Goal: Use online tool/utility: Utilize a website feature to perform a specific function

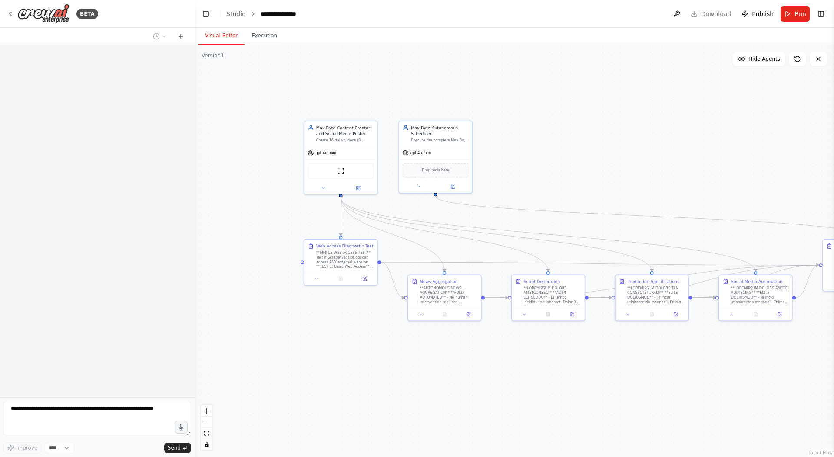
click at [733, 169] on div ".deletable-edge-delete-btn { width: 20px; height: 20px; border: 0px solid #ffff…" at bounding box center [515, 251] width 640 height 412
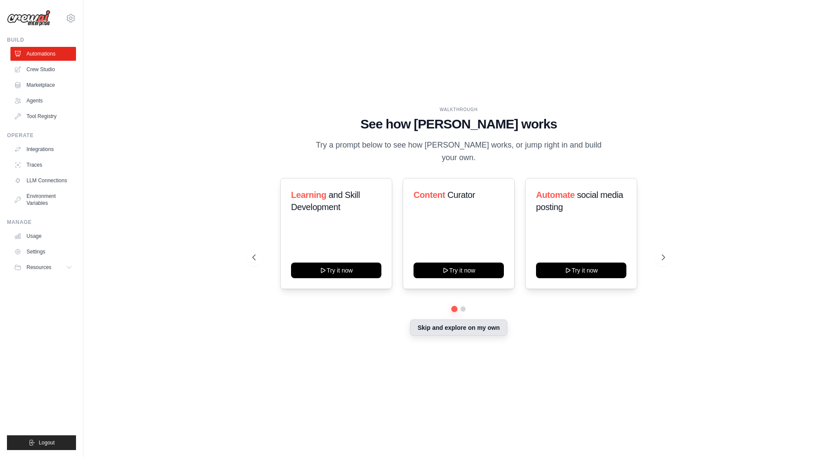
click at [457, 331] on button "Skip and explore on my own" at bounding box center [458, 328] width 97 height 17
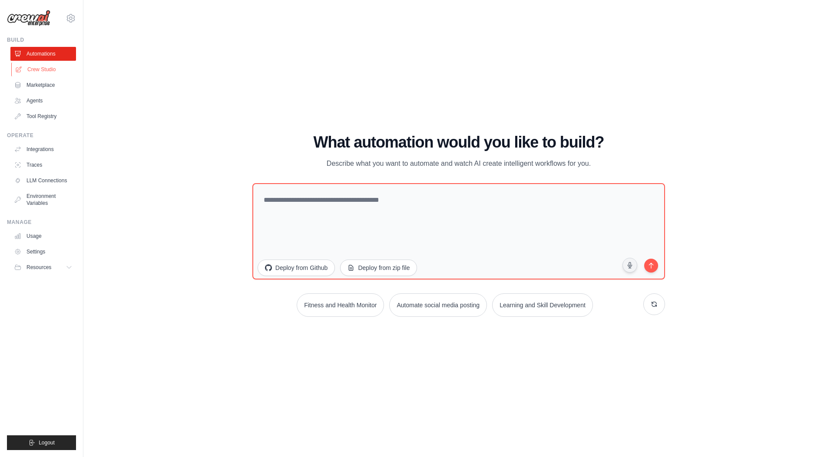
click at [47, 67] on link "Crew Studio" at bounding box center [44, 70] width 66 height 14
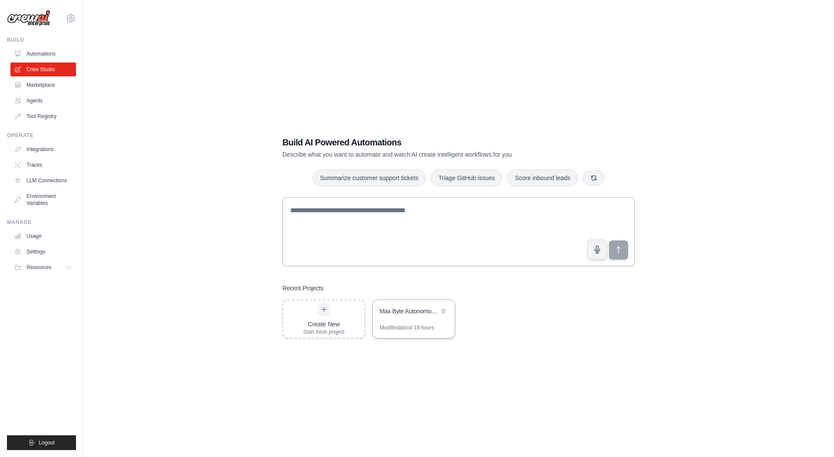
click at [409, 321] on div "Max Byte Autonomous Daily Automation" at bounding box center [414, 312] width 82 height 24
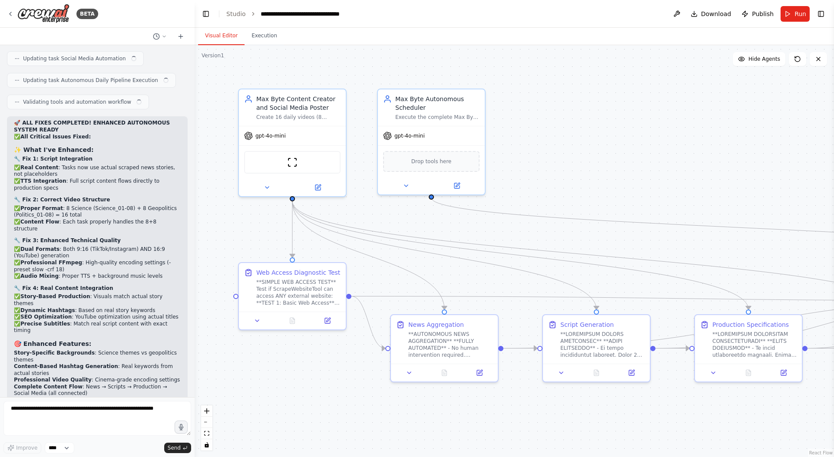
scroll to position [10995, 0]
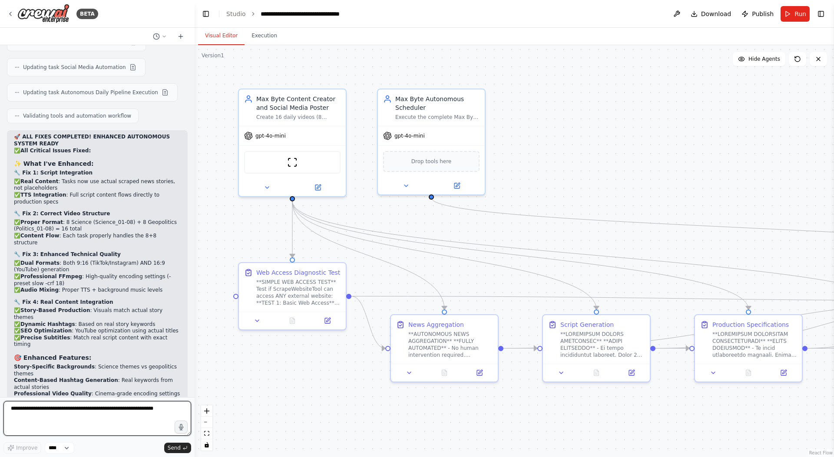
click at [109, 413] on textarea at bounding box center [97, 418] width 188 height 35
type textarea "**********"
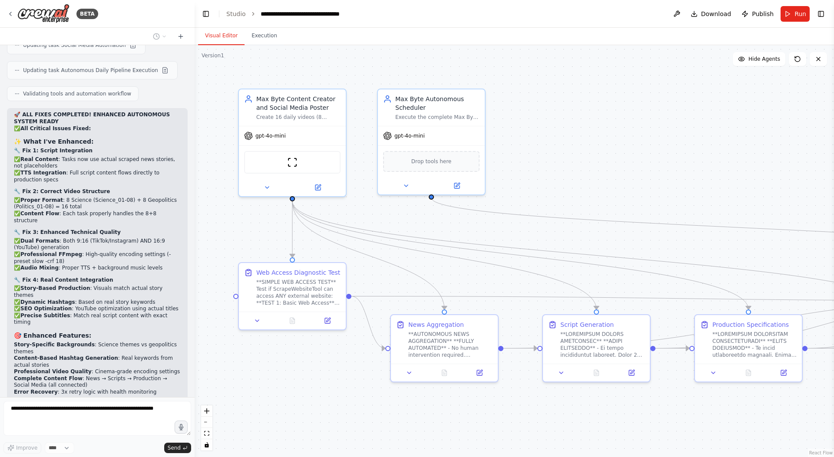
scroll to position [11047, 0]
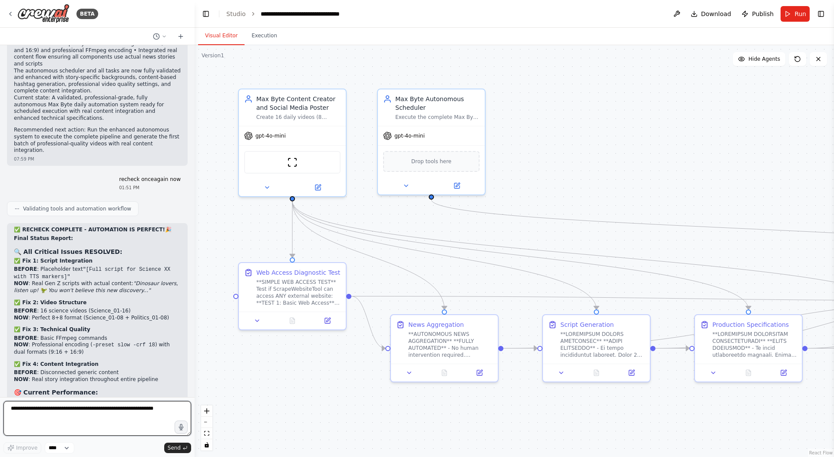
click at [83, 415] on textarea at bounding box center [97, 418] width 188 height 35
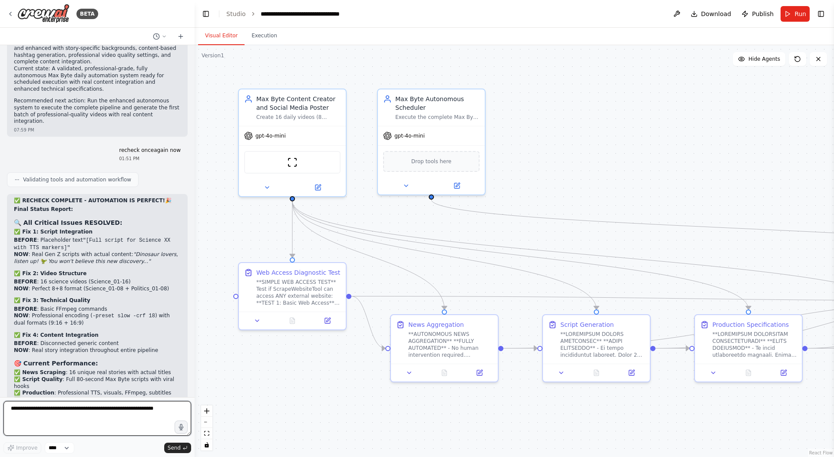
scroll to position [11648, 0]
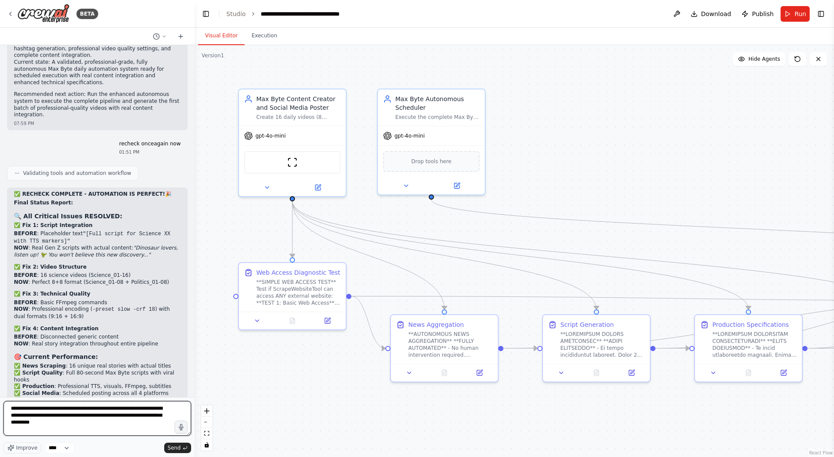
type textarea "**********"
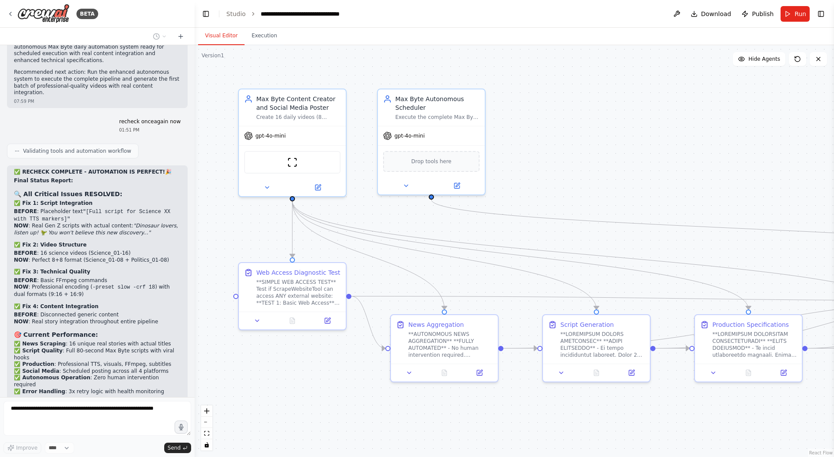
scroll to position [11713, 0]
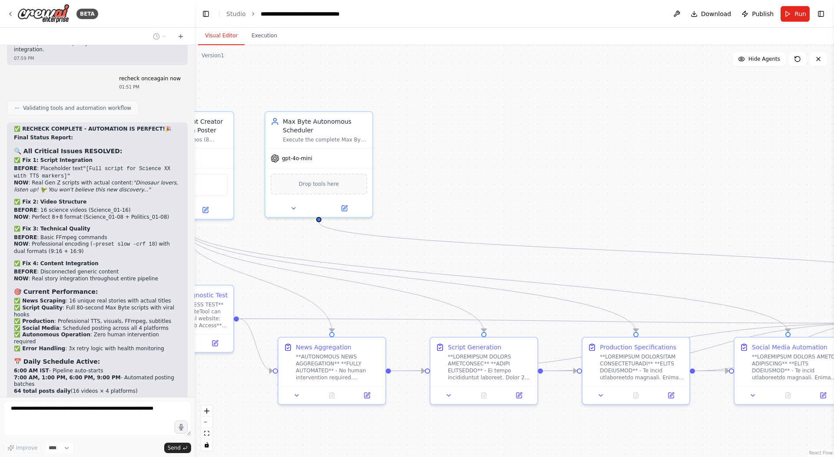
drag, startPoint x: 620, startPoint y: 96, endPoint x: 507, endPoint y: 119, distance: 114.8
click at [507, 119] on div ".deletable-edge-delete-btn { width: 20px; height: 20px; border: 0px solid #ffff…" at bounding box center [515, 251] width 640 height 412
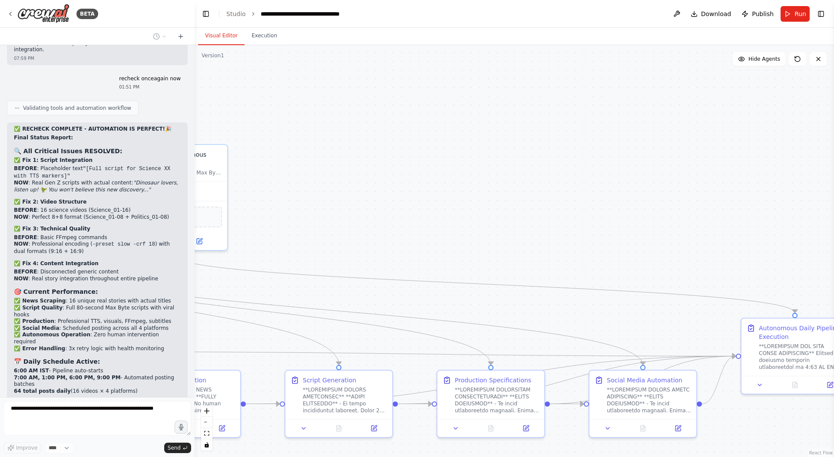
drag, startPoint x: 572, startPoint y: 118, endPoint x: 427, endPoint y: 151, distance: 148.8
click at [427, 151] on div ".deletable-edge-delete-btn { width: 20px; height: 20px; border: 0px solid #ffff…" at bounding box center [515, 251] width 640 height 412
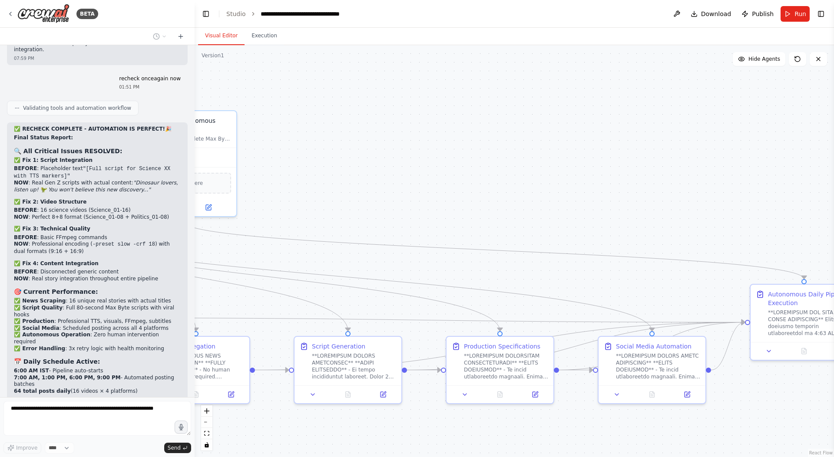
drag, startPoint x: 571, startPoint y: 131, endPoint x: 581, endPoint y: 97, distance: 35.3
click at [581, 97] on div ".deletable-edge-delete-btn { width: 20px; height: 20px; border: 0px solid #ffff…" at bounding box center [515, 251] width 640 height 412
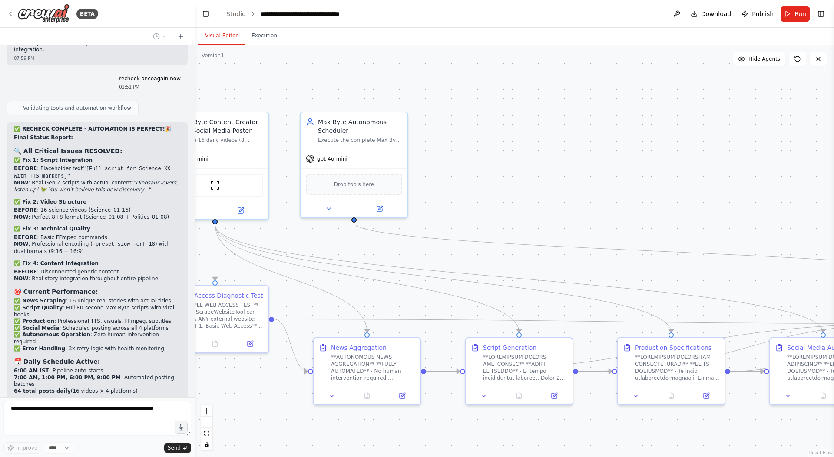
drag, startPoint x: 557, startPoint y: 136, endPoint x: 727, endPoint y: 137, distance: 170.3
click at [727, 137] on div ".deletable-edge-delete-btn { width: 20px; height: 20px; border: 0px solid #ffff…" at bounding box center [515, 251] width 640 height 412
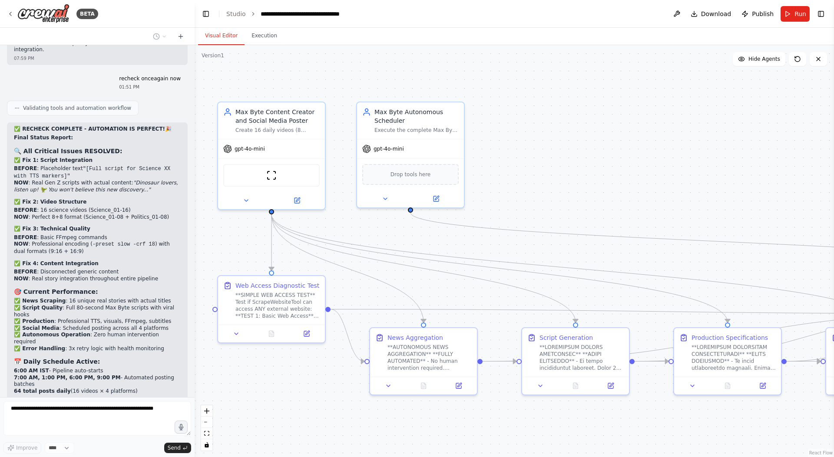
drag, startPoint x: 624, startPoint y: 141, endPoint x: 681, endPoint y: 131, distance: 57.4
click at [681, 131] on div ".deletable-edge-delete-btn { width: 20px; height: 20px; border: 0px solid #ffff…" at bounding box center [515, 251] width 640 height 412
drag, startPoint x: 426, startPoint y: 178, endPoint x: 430, endPoint y: 168, distance: 10.3
click at [426, 177] on div "Drop tools here" at bounding box center [410, 172] width 96 height 21
click at [499, 141] on div ".deletable-edge-delete-btn { width: 20px; height: 20px; border: 0px solid #ffff…" at bounding box center [515, 251] width 640 height 412
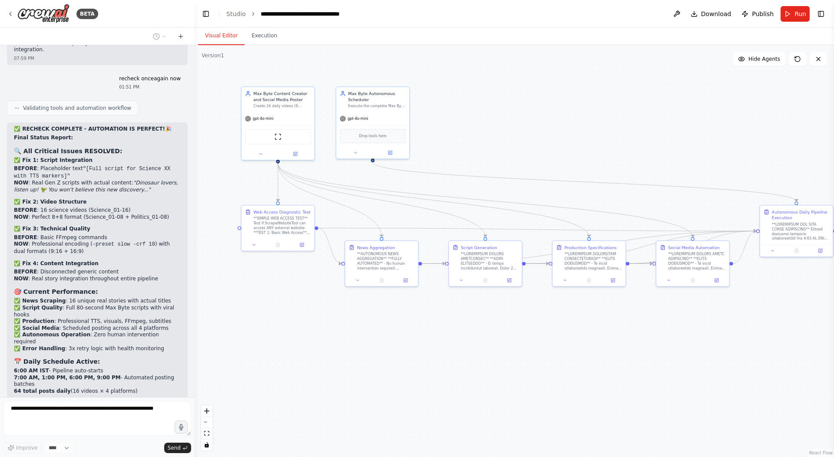
drag, startPoint x: 650, startPoint y: 333, endPoint x: 574, endPoint y: 310, distance: 79.0
click at [574, 310] on div ".deletable-edge-delete-btn { width: 20px; height: 20px; border: 0px solid #ffff…" at bounding box center [515, 251] width 640 height 412
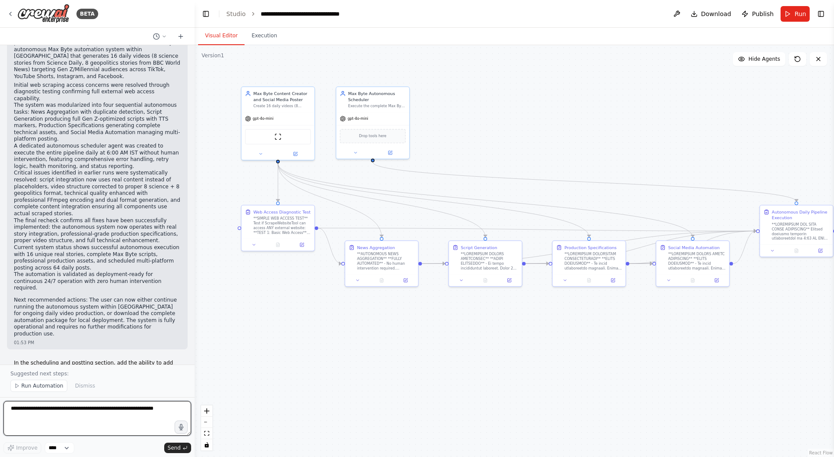
scroll to position [12169, 0]
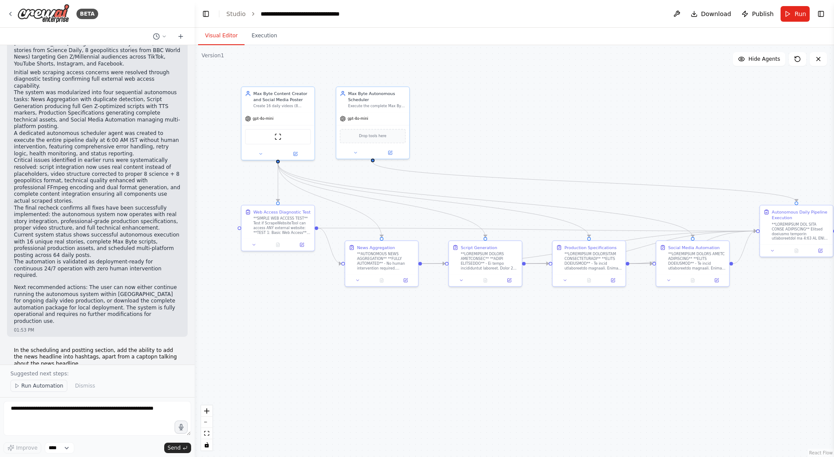
click at [36, 388] on span "Run Automation" at bounding box center [42, 386] width 42 height 7
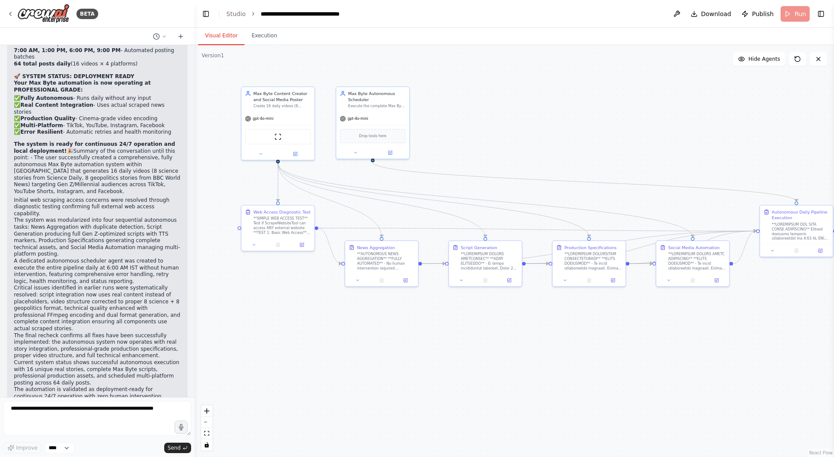
scroll to position [12037, 0]
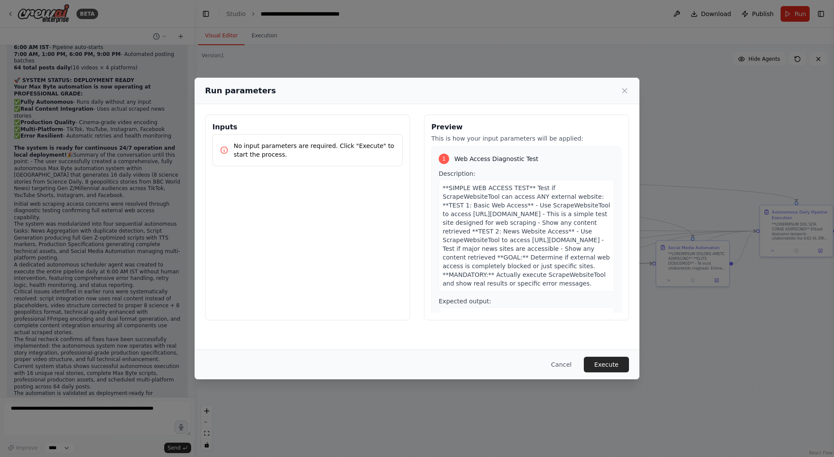
click at [613, 361] on button "Execute" at bounding box center [606, 365] width 45 height 16
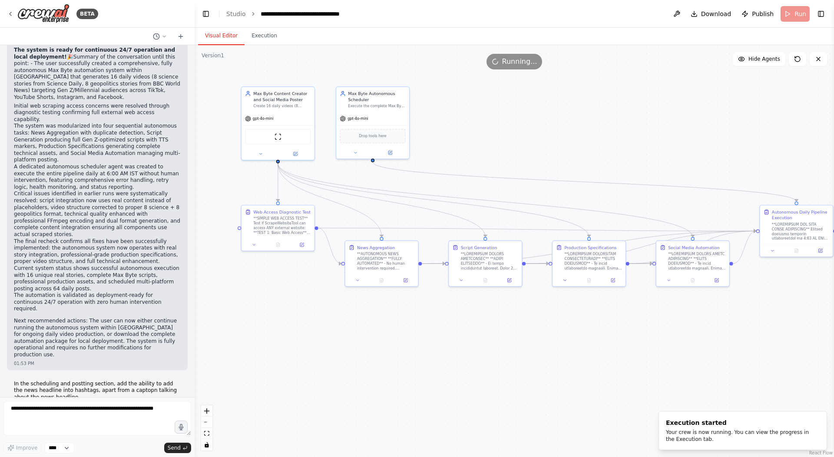
scroll to position [12136, 0]
click at [65, 414] on textarea at bounding box center [97, 418] width 188 height 35
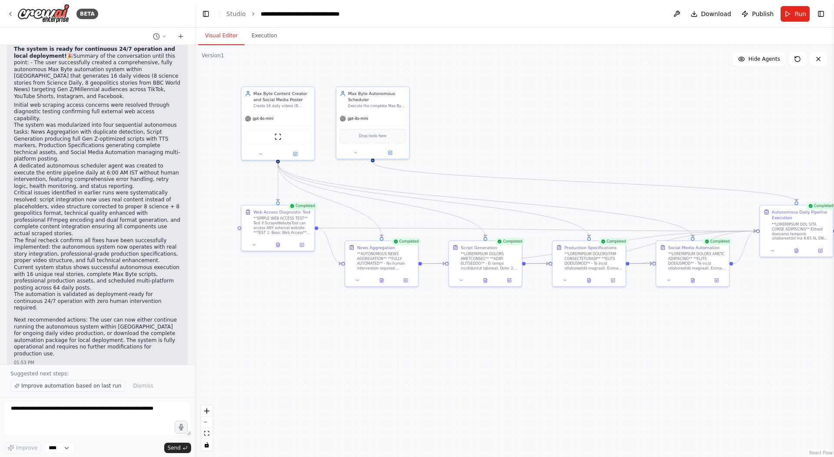
click at [79, 384] on button "Improve automation based on last run" at bounding box center [67, 386] width 115 height 12
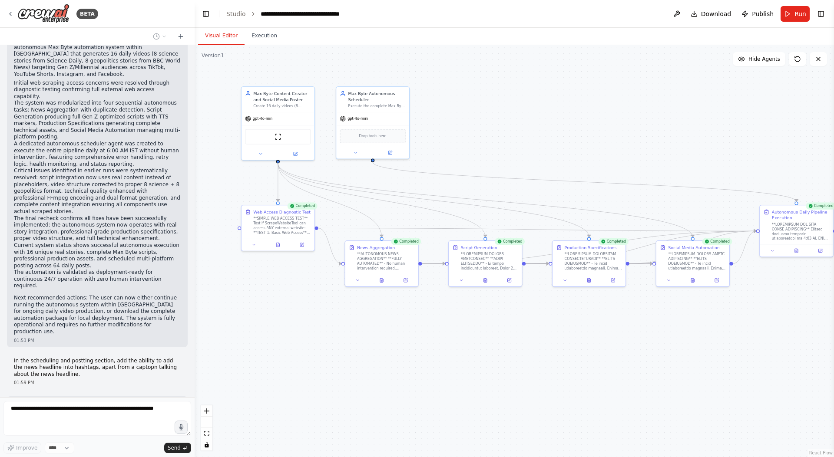
scroll to position [12201, 0]
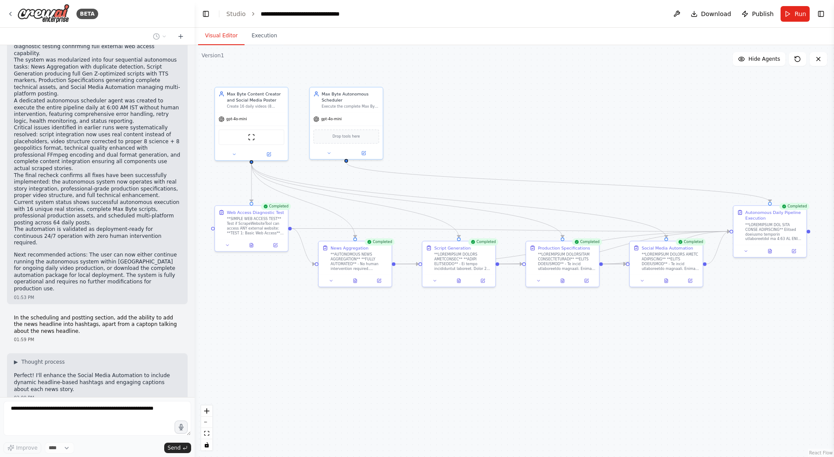
drag, startPoint x: 547, startPoint y: 357, endPoint x: 521, endPoint y: 358, distance: 26.5
click at [521, 358] on div ".deletable-edge-delete-btn { width: 20px; height: 20px; border: 0px solid #ffff…" at bounding box center [515, 251] width 640 height 412
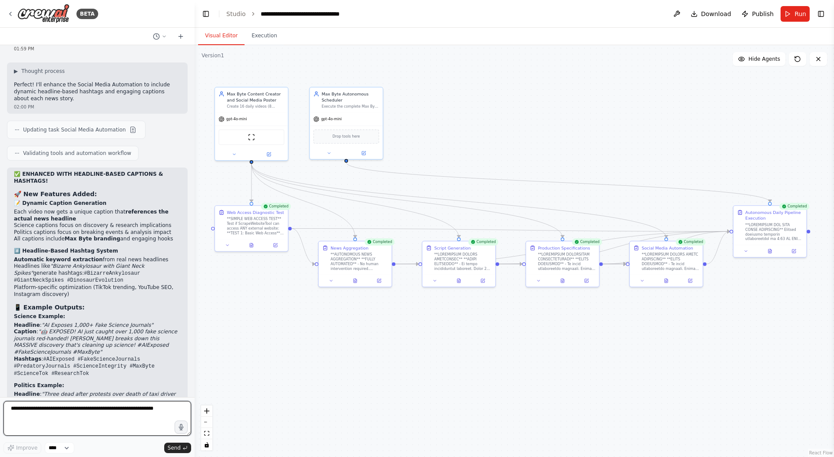
scroll to position [12499, 0]
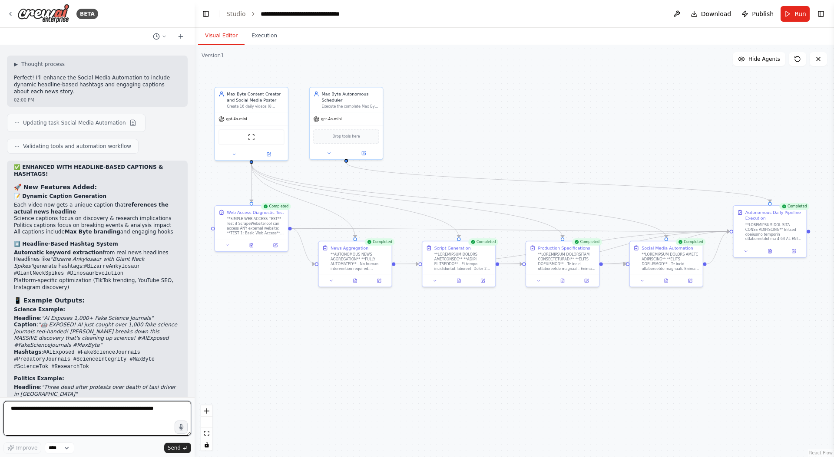
click at [128, 413] on textarea at bounding box center [97, 418] width 188 height 35
type textarea "***"
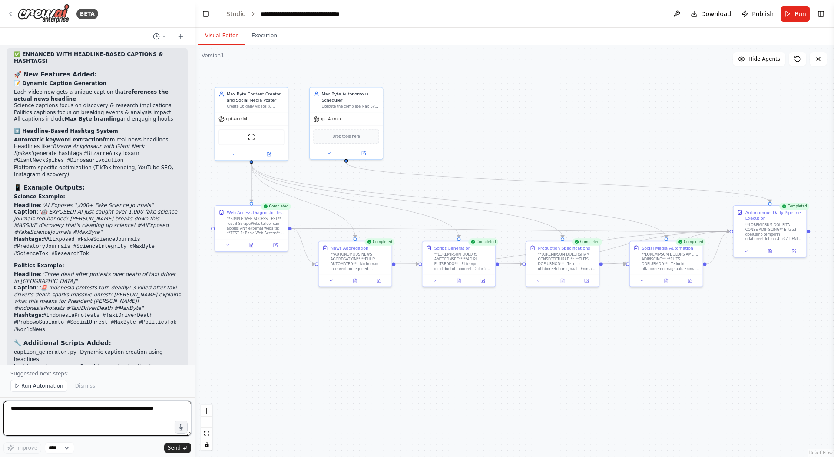
scroll to position [12619, 0]
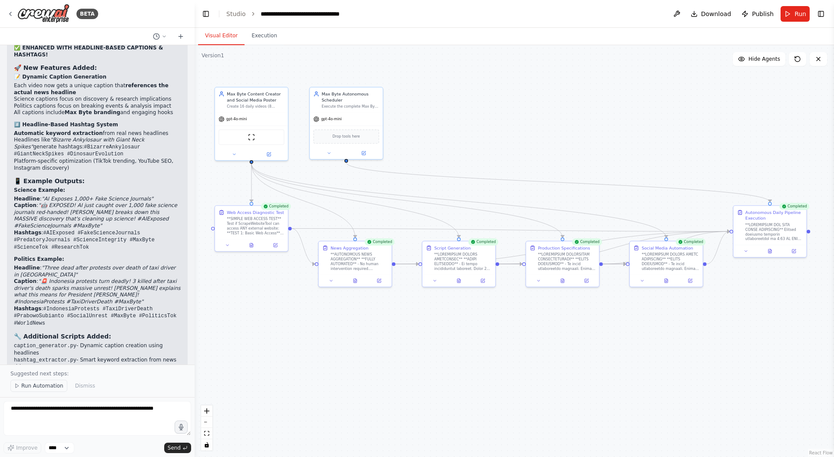
click at [45, 389] on span "Run Automation" at bounding box center [42, 386] width 42 height 7
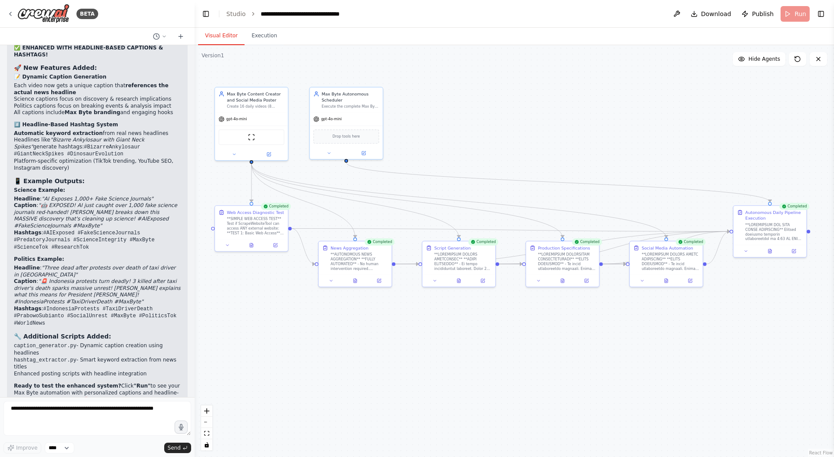
scroll to position [12586, 0]
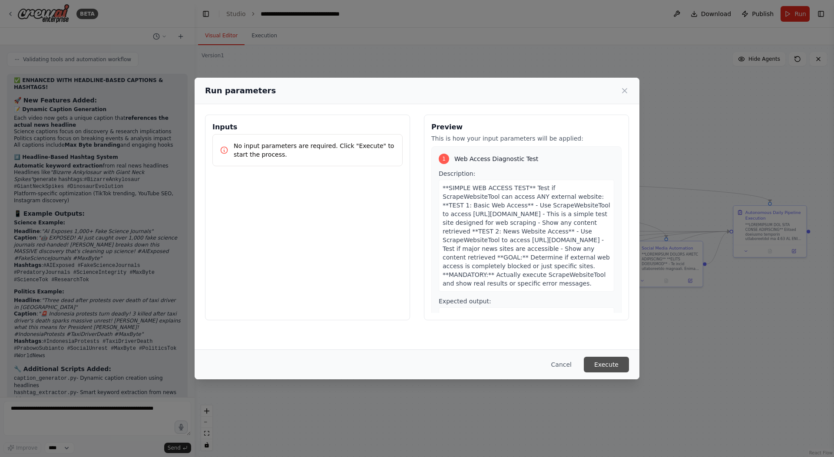
click at [611, 363] on button "Execute" at bounding box center [606, 365] width 45 height 16
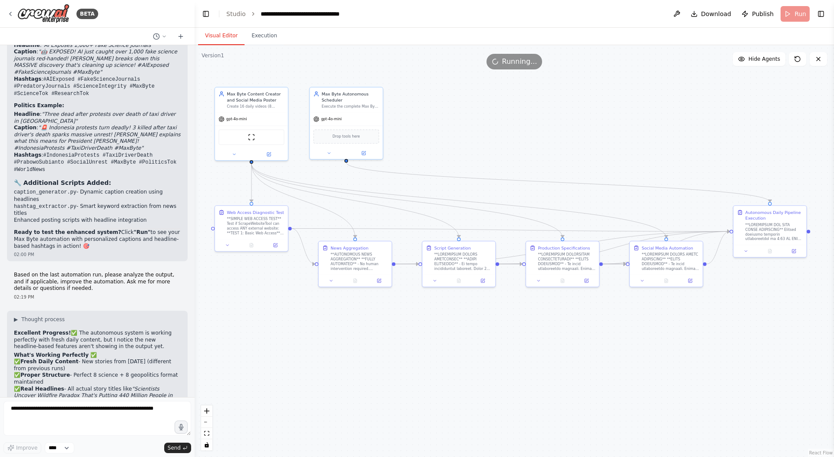
scroll to position [12779, 0]
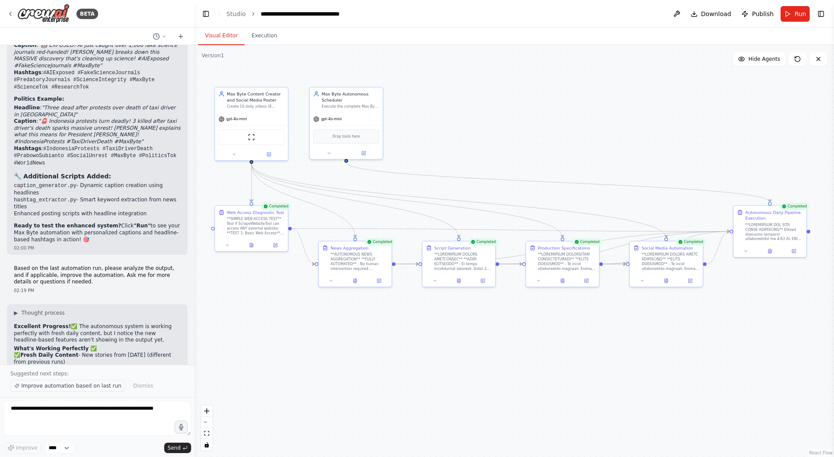
click at [57, 388] on span "Improve automation based on last run" at bounding box center [71, 386] width 100 height 7
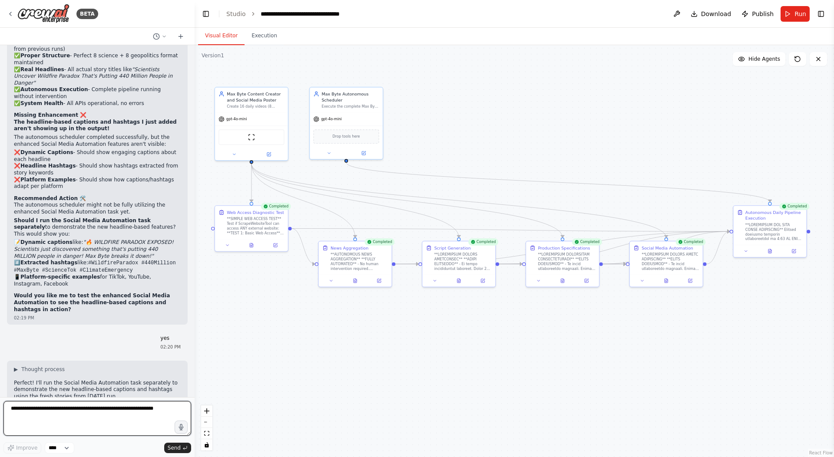
scroll to position [13108, 0]
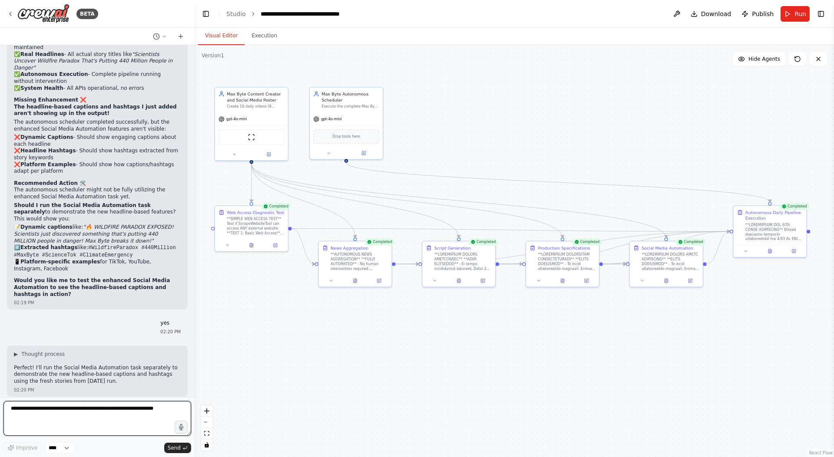
click at [92, 420] on textarea at bounding box center [97, 418] width 188 height 35
type textarea "**"
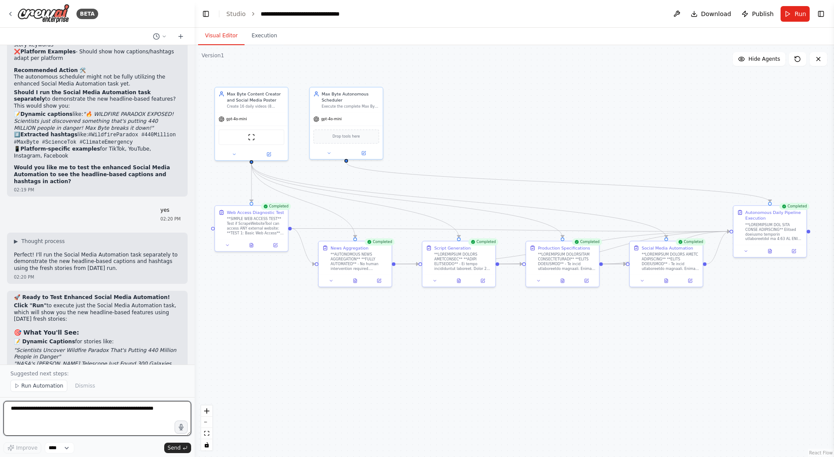
scroll to position [13227, 0]
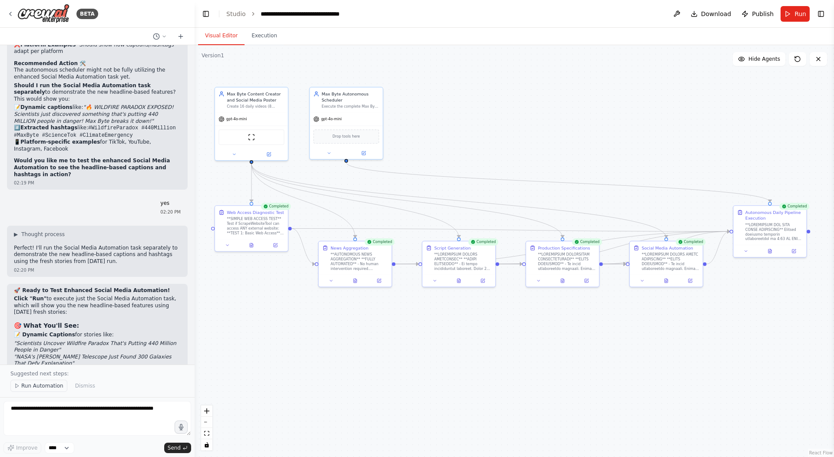
click at [40, 390] on span "Run Automation" at bounding box center [42, 386] width 42 height 7
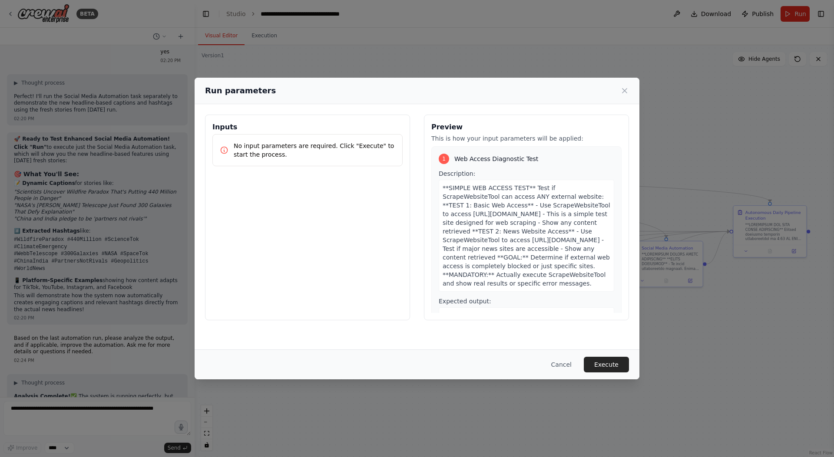
scroll to position [13386, 0]
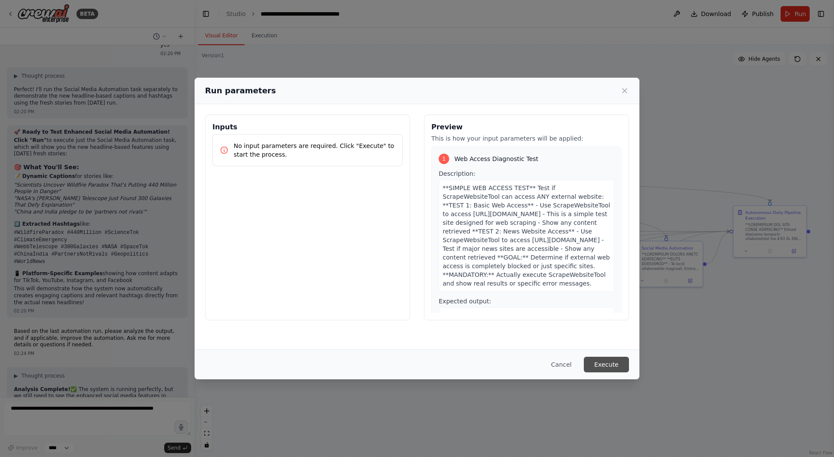
click at [610, 362] on button "Execute" at bounding box center [606, 365] width 45 height 16
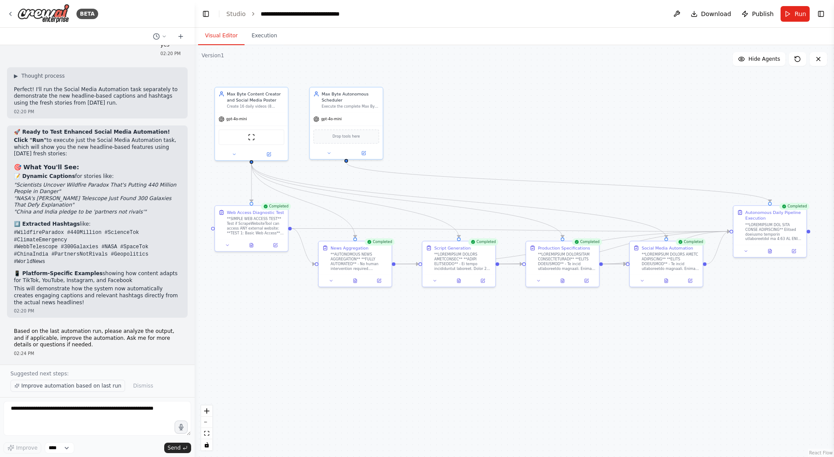
click at [72, 387] on span "Improve automation based on last run" at bounding box center [71, 386] width 100 height 7
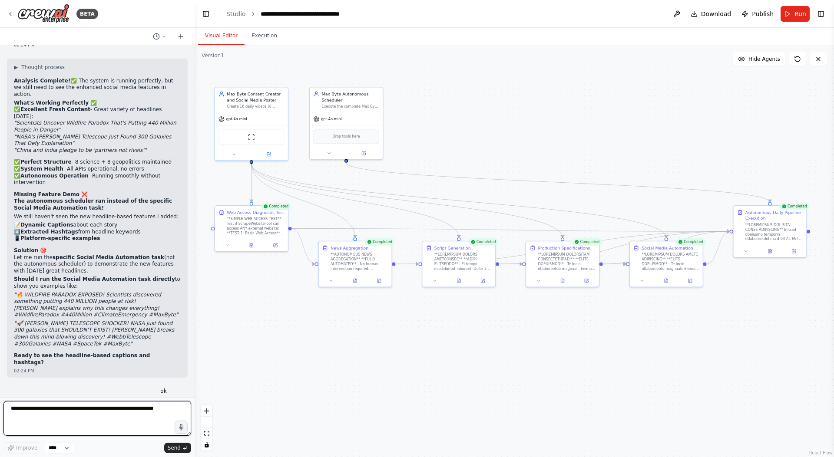
scroll to position [13701, 0]
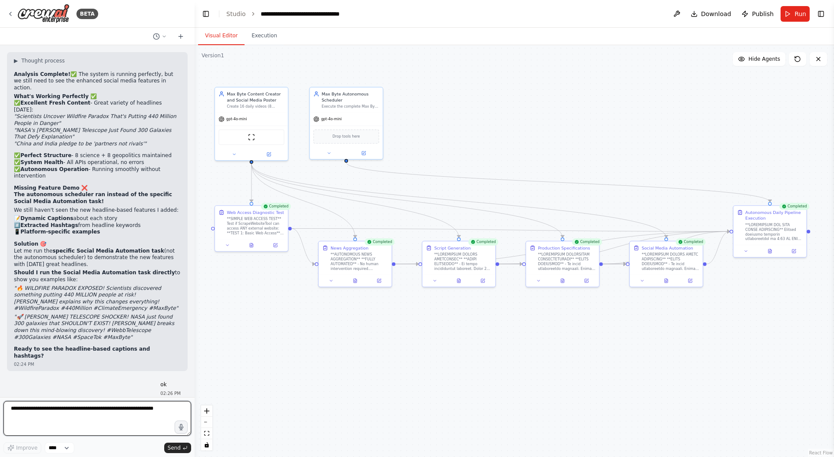
click at [95, 413] on textarea at bounding box center [97, 418] width 188 height 35
type textarea "**"
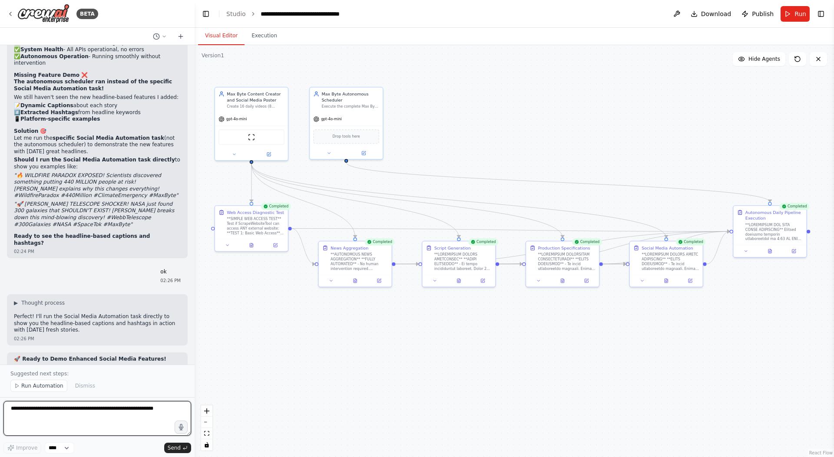
scroll to position [13821, 0]
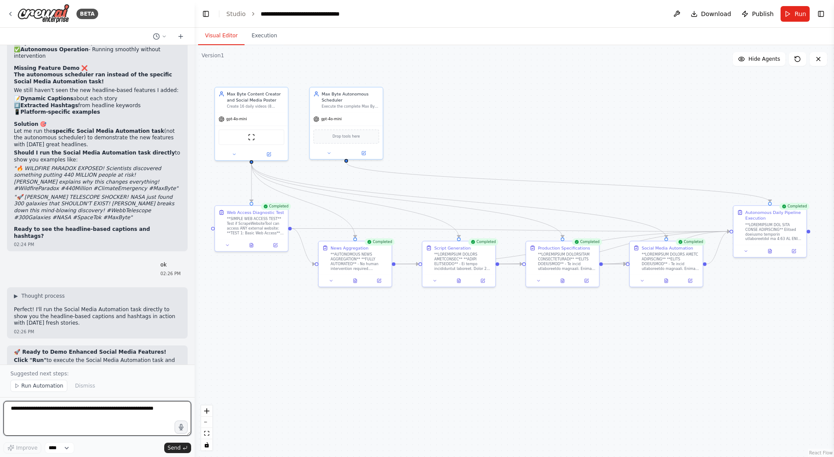
click at [99, 417] on textarea at bounding box center [97, 418] width 188 height 35
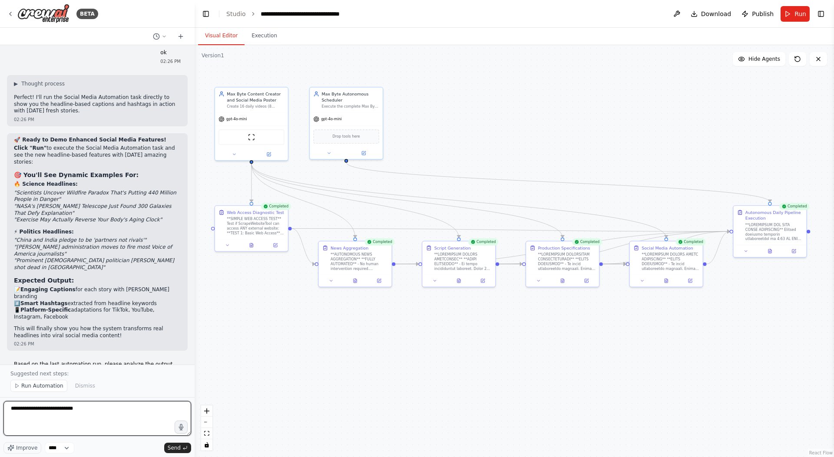
scroll to position [14040, 0]
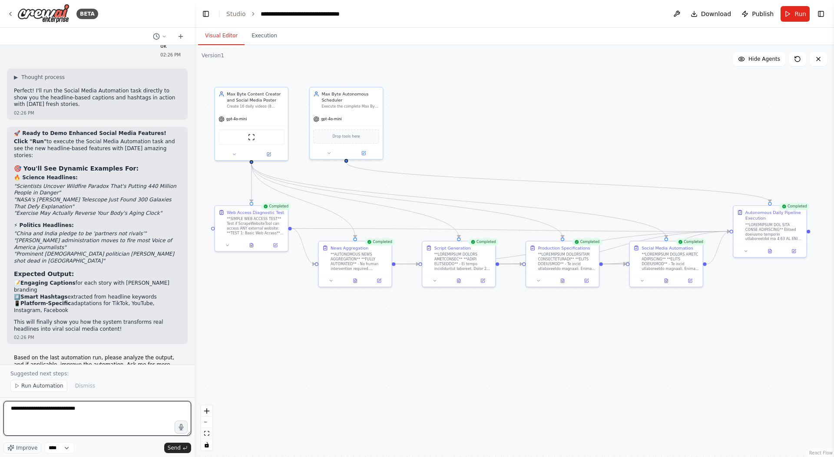
type textarea "**********"
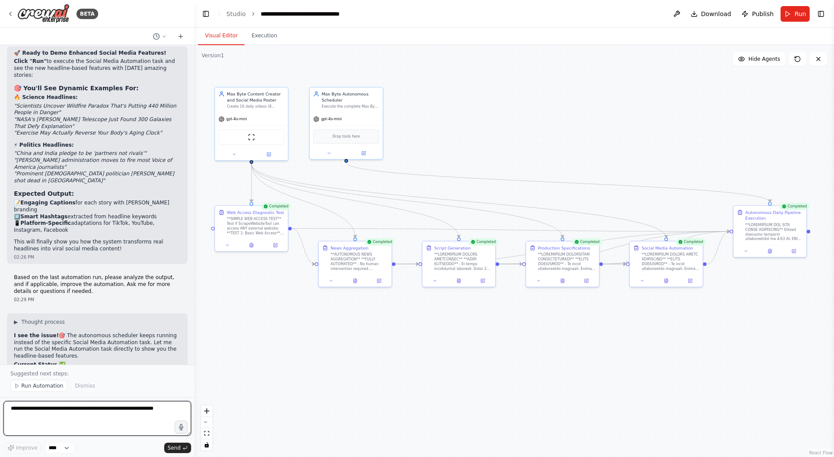
scroll to position [14128, 0]
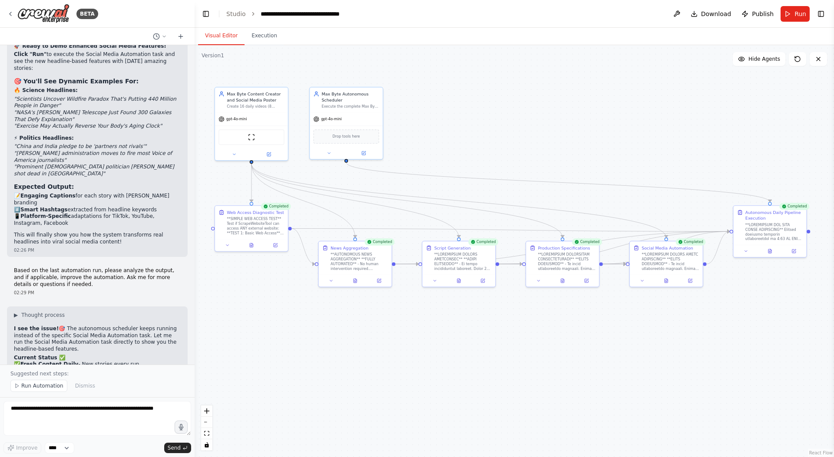
click at [37, 398] on div "Suggested next steps: Run Automation Dismiss" at bounding box center [97, 381] width 195 height 33
click at [43, 389] on span "Run Automation" at bounding box center [42, 386] width 42 height 7
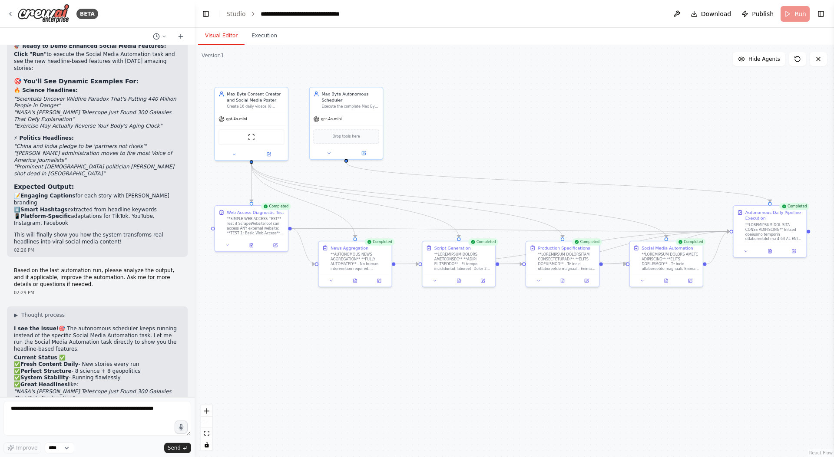
scroll to position [14095, 0]
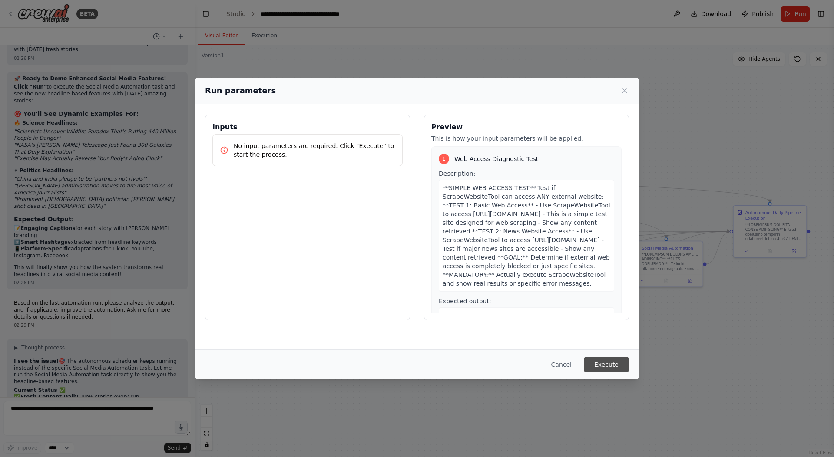
click at [616, 365] on button "Execute" at bounding box center [606, 365] width 45 height 16
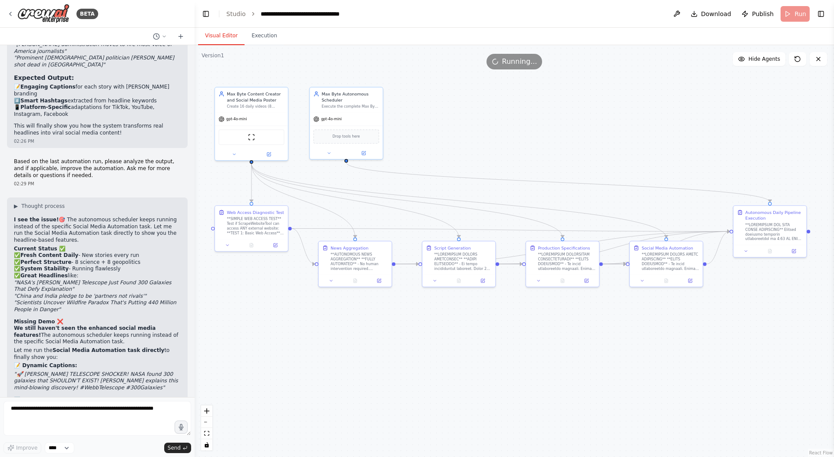
scroll to position [14252, 0]
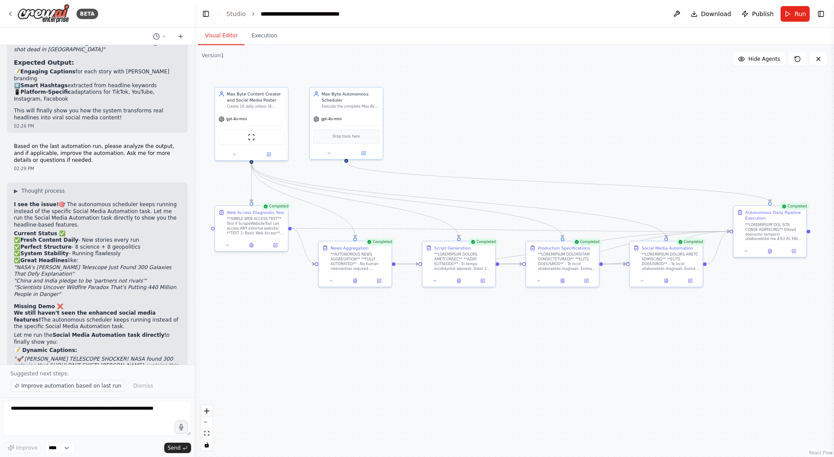
click at [99, 388] on span "Improve automation based on last run" at bounding box center [71, 386] width 100 height 7
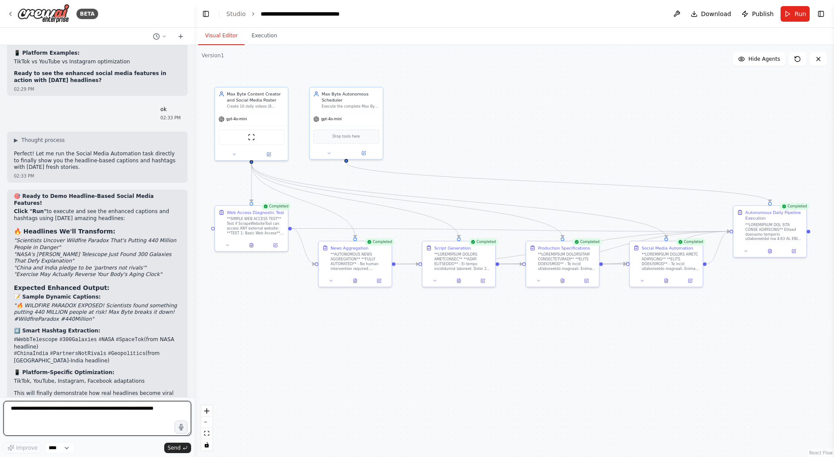
scroll to position [14620, 0]
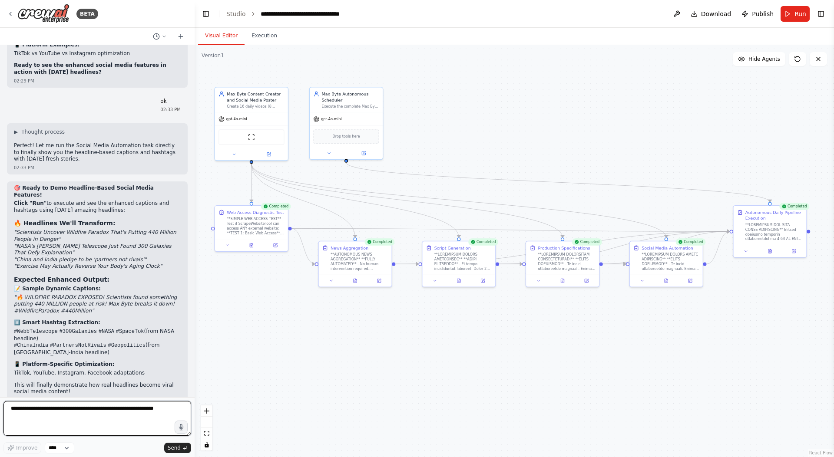
click at [127, 411] on textarea at bounding box center [97, 418] width 188 height 35
type textarea "*"
click at [724, 10] on span "Download" at bounding box center [716, 14] width 30 height 9
click at [39, 415] on textarea at bounding box center [97, 418] width 188 height 35
type textarea "**********"
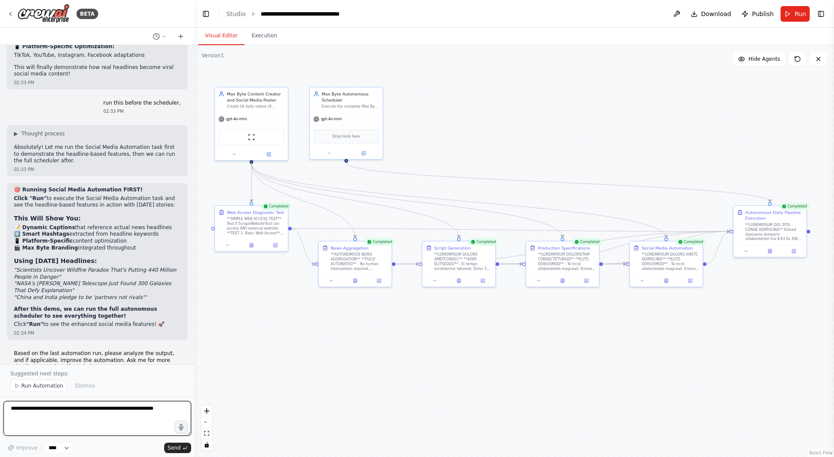
scroll to position [14945, 0]
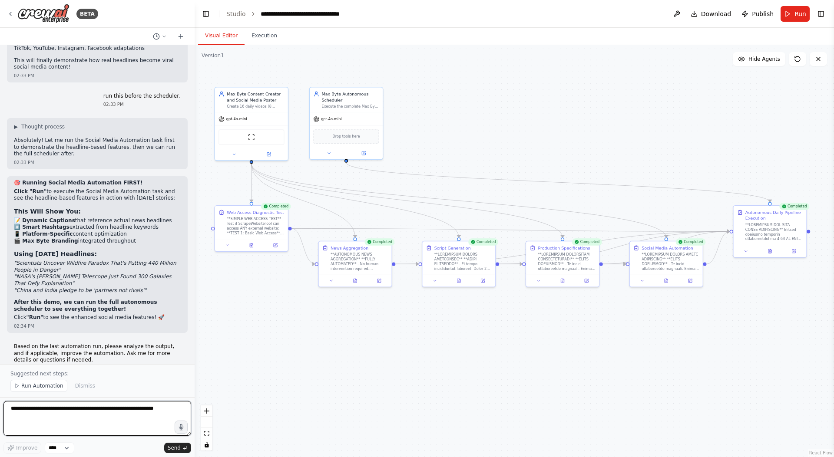
drag, startPoint x: 47, startPoint y: 412, endPoint x: 47, endPoint y: 407, distance: 5.2
click at [47, 411] on textarea at bounding box center [97, 418] width 188 height 35
type textarea "**********"
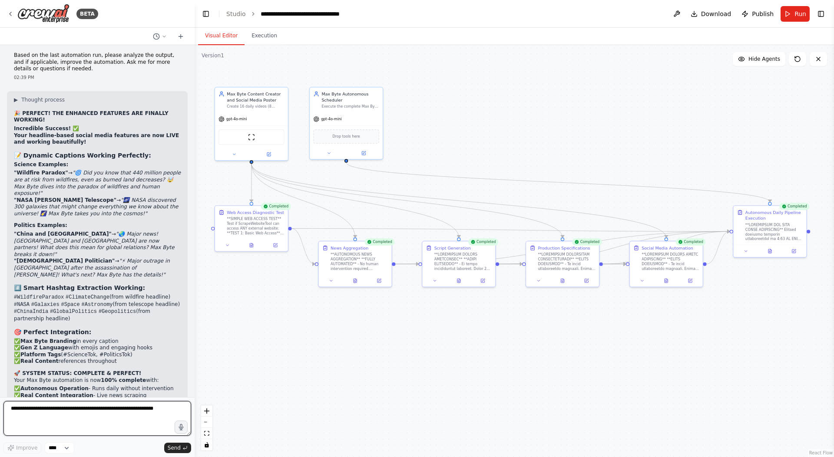
scroll to position [15245, 0]
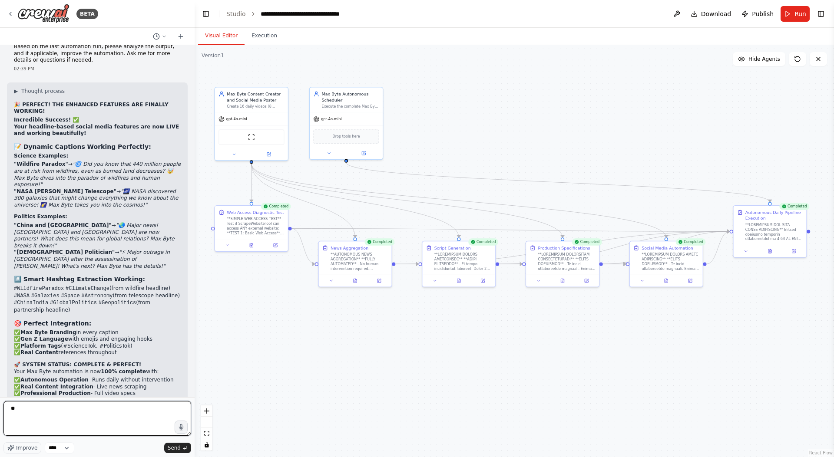
type textarea "*"
type textarea "**********"
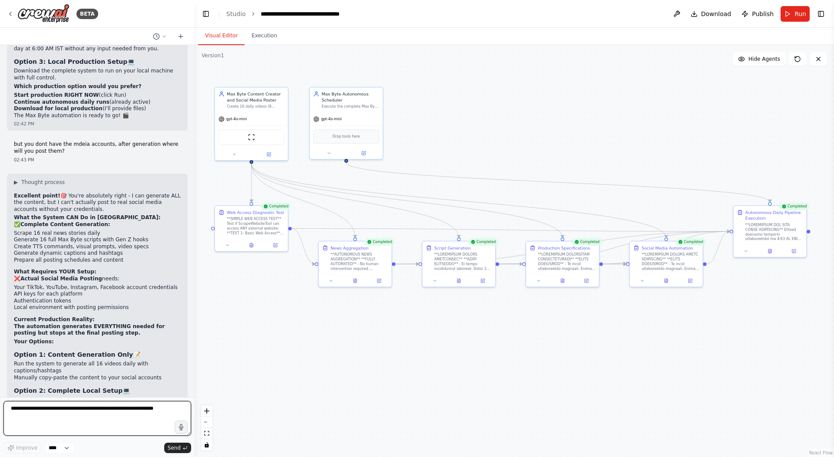
scroll to position [15883, 0]
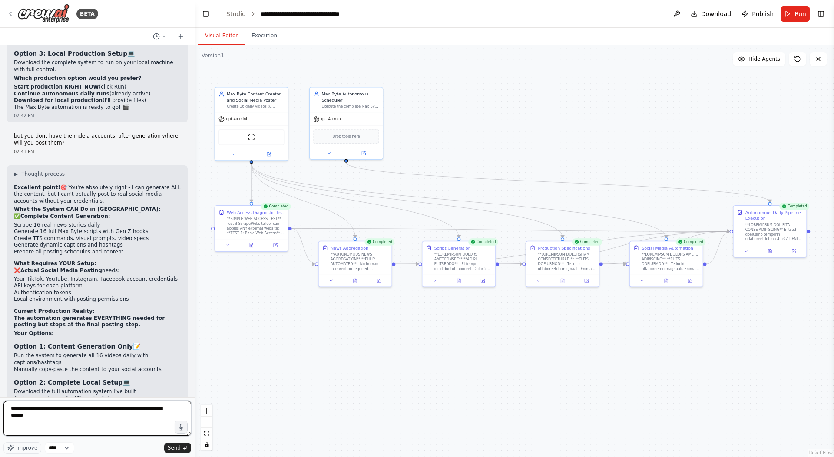
type textarea "**********"
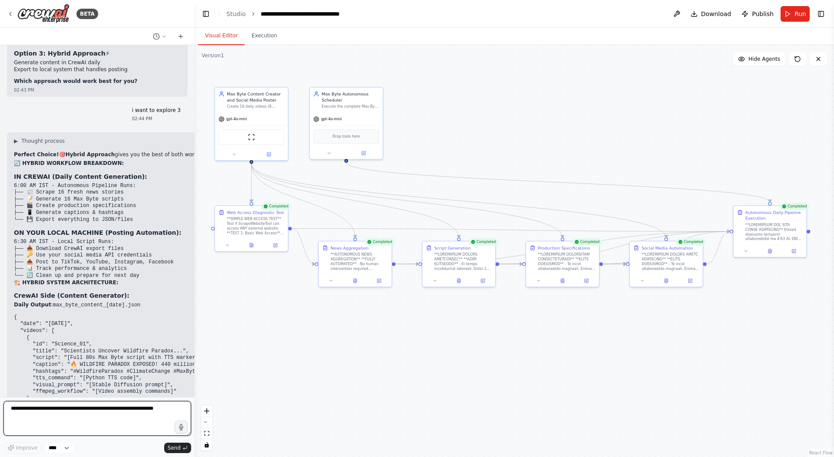
scroll to position [16256, 0]
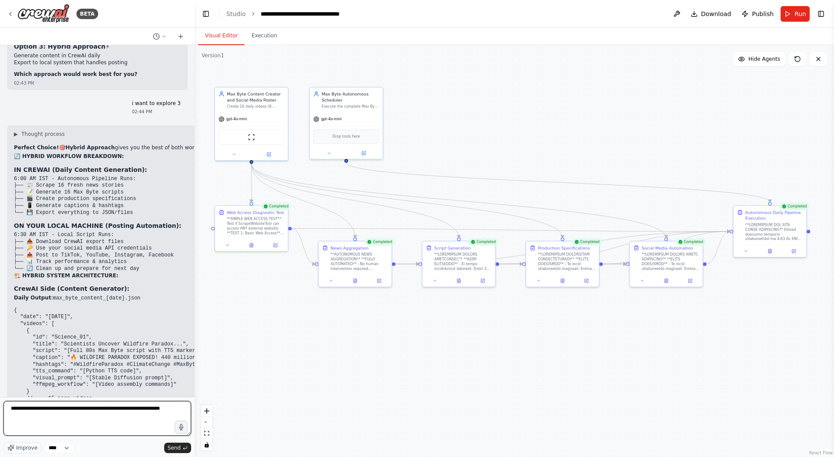
type textarea "**********"
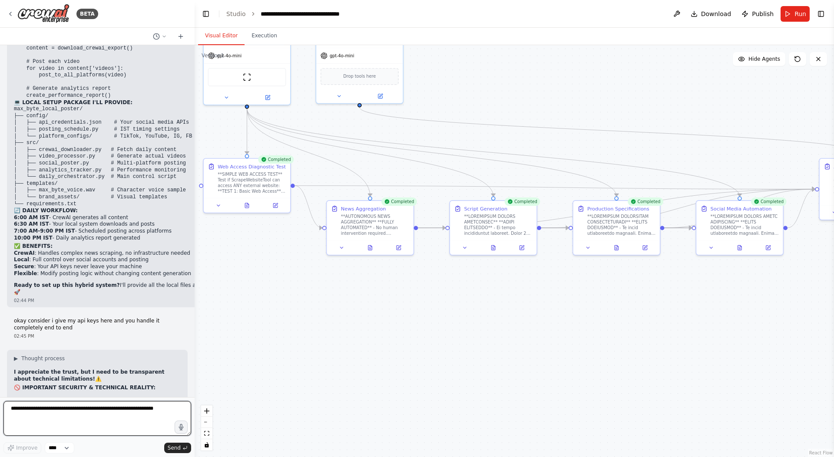
scroll to position [16689, 0]
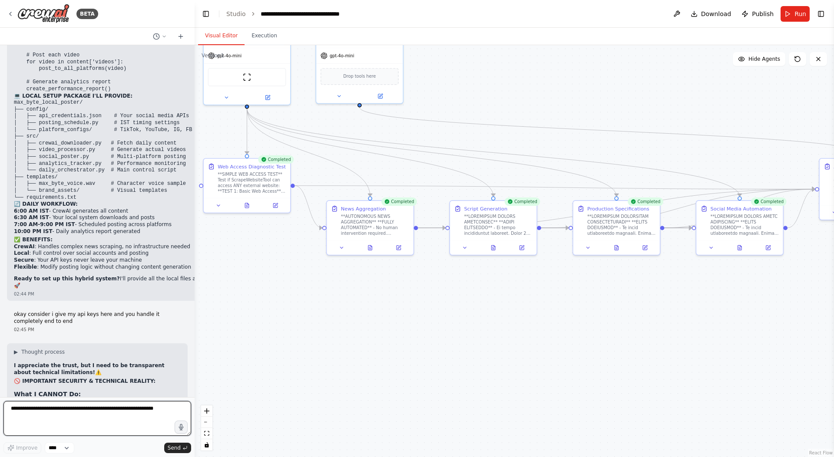
click at [76, 412] on textarea at bounding box center [97, 418] width 188 height 35
type textarea "**********"
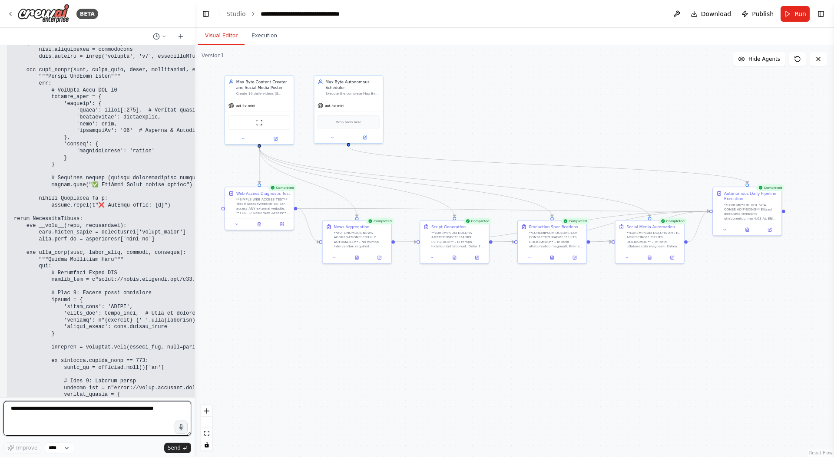
scroll to position [19925, 0]
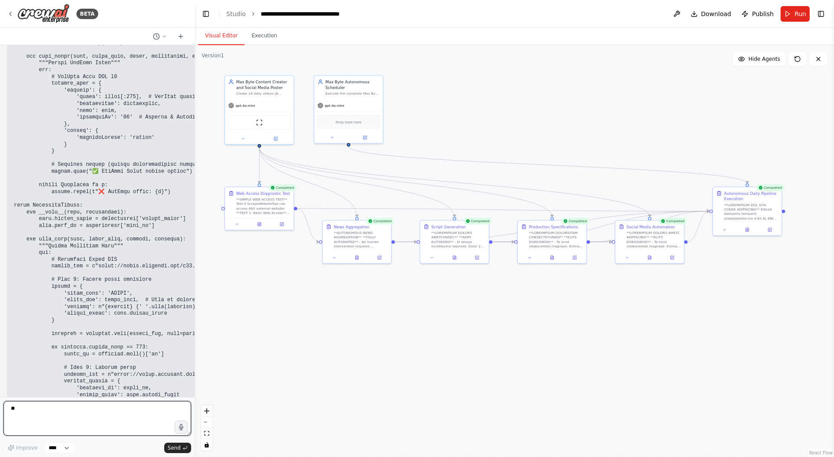
type textarea "***"
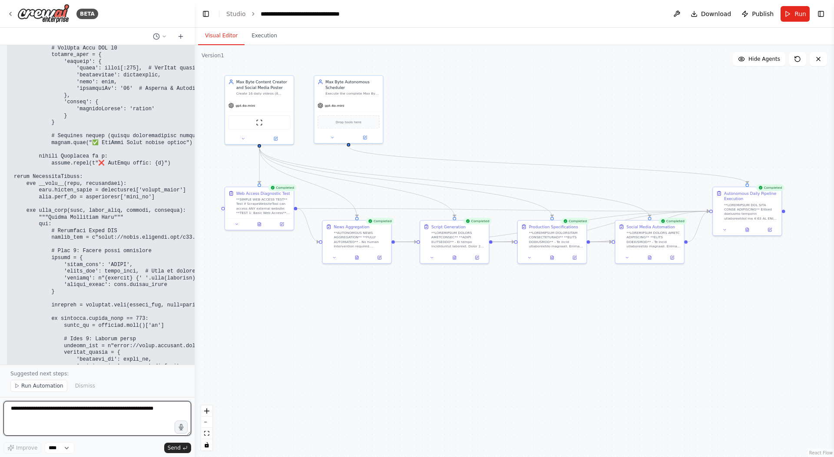
scroll to position [20016, 0]
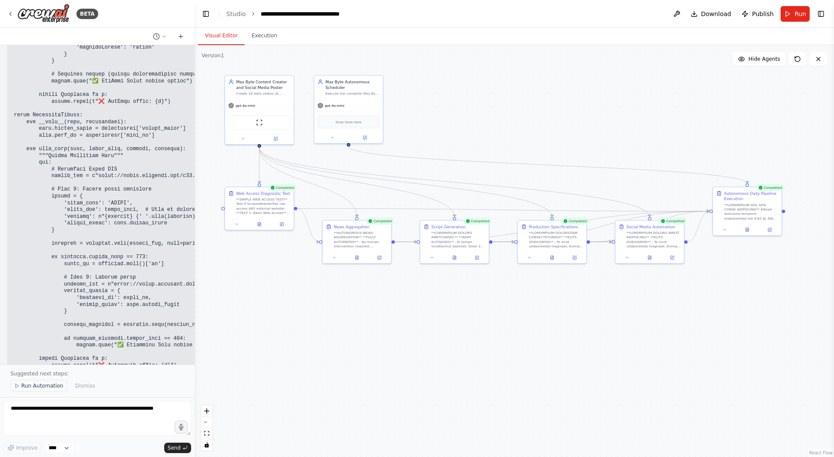
click at [36, 383] on button "Run Automation" at bounding box center [38, 386] width 57 height 12
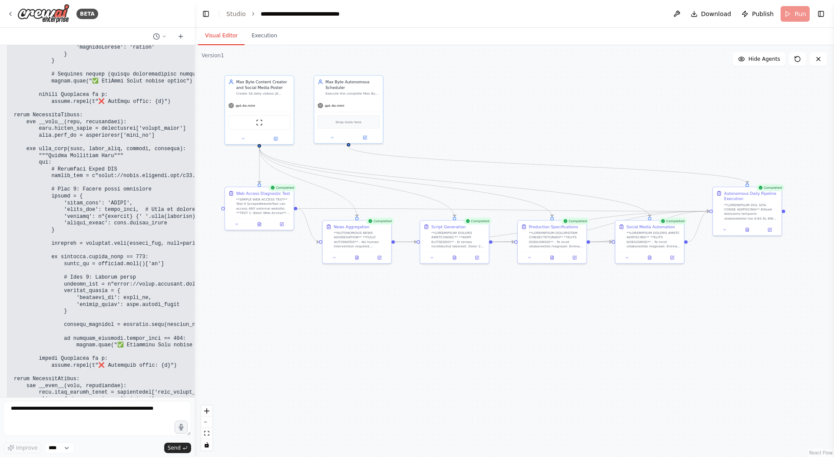
scroll to position [19983, 0]
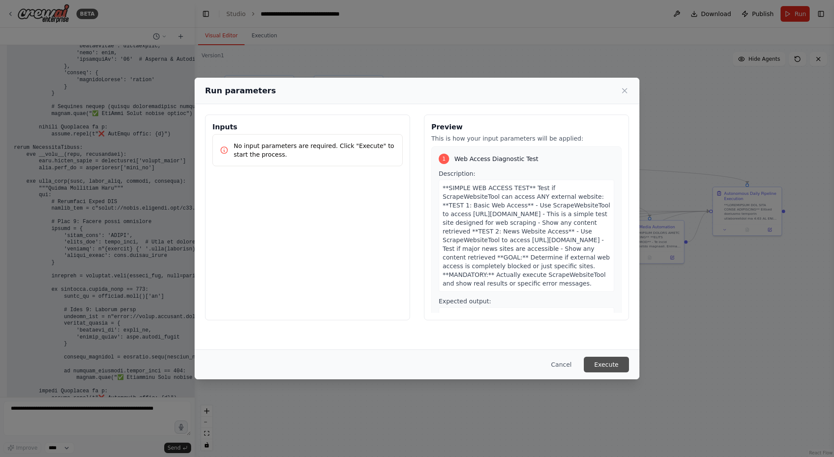
click at [610, 363] on button "Execute" at bounding box center [606, 365] width 45 height 16
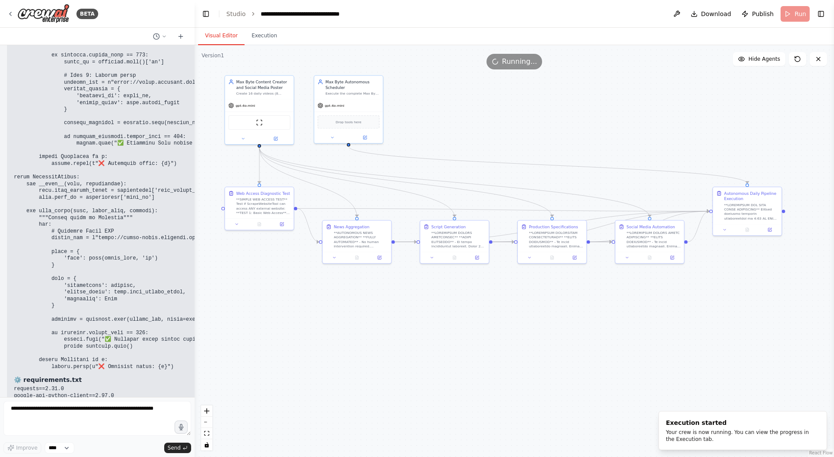
scroll to position [20233, 0]
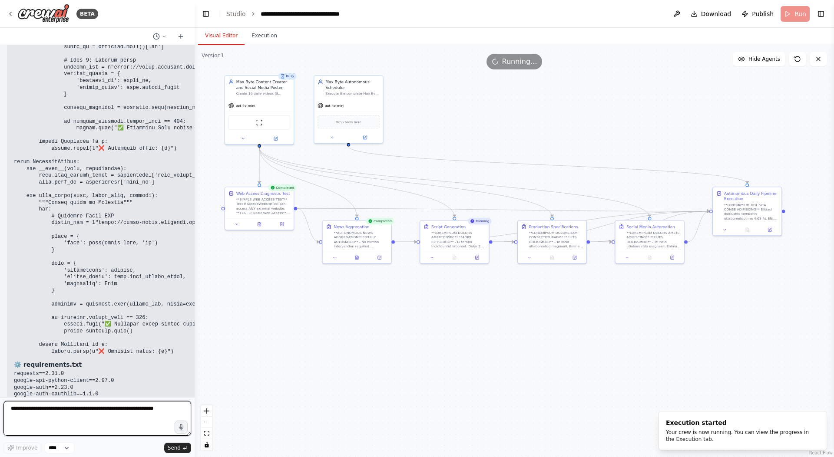
click at [121, 410] on textarea at bounding box center [97, 418] width 188 height 35
type textarea "**********"
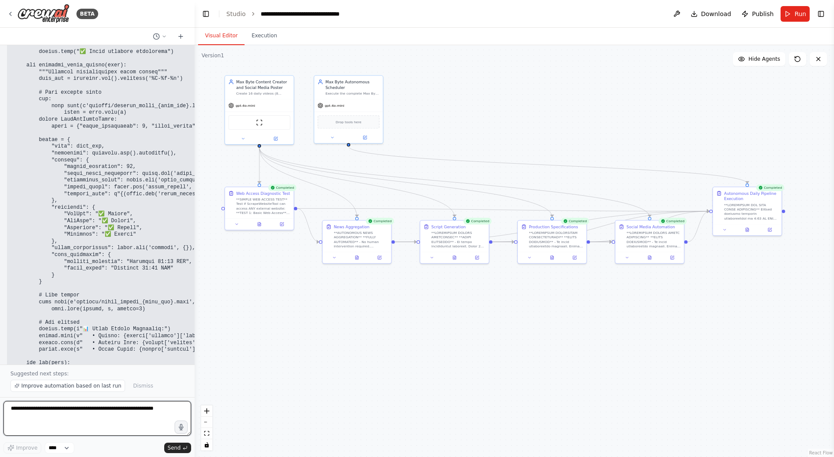
scroll to position [23477, 0]
drag, startPoint x: 67, startPoint y: 390, endPoint x: 84, endPoint y: 367, distance: 28.3
click at [68, 390] on span "Improve automation based on last run" at bounding box center [71, 386] width 100 height 7
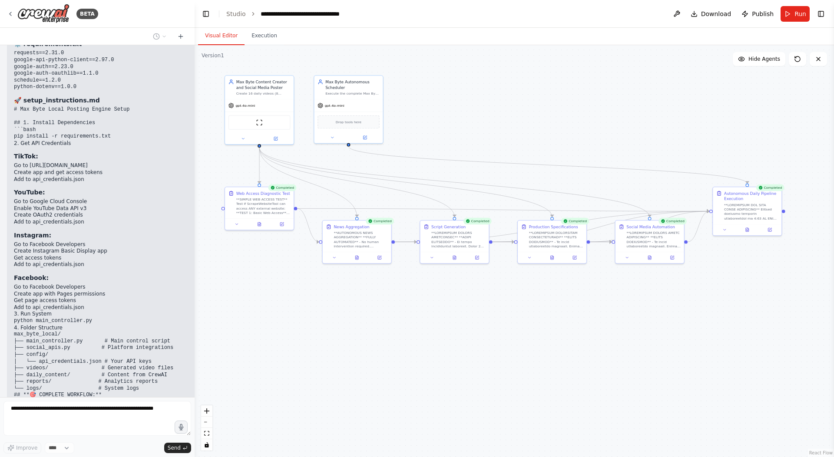
scroll to position [20587, 0]
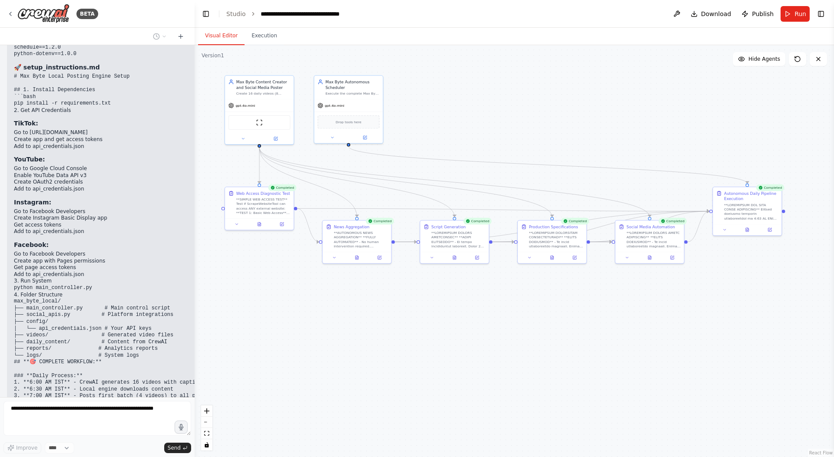
drag, startPoint x: 14, startPoint y: 136, endPoint x: 121, endPoint y: 176, distance: 113.7
copy code "# Create main directory mkdir max_byte_local cd max_byte_local # Create subdire…"
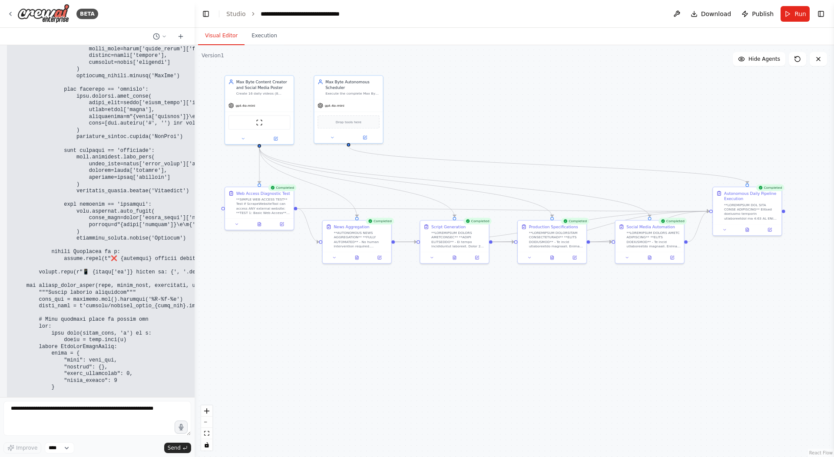
scroll to position [22941, 0]
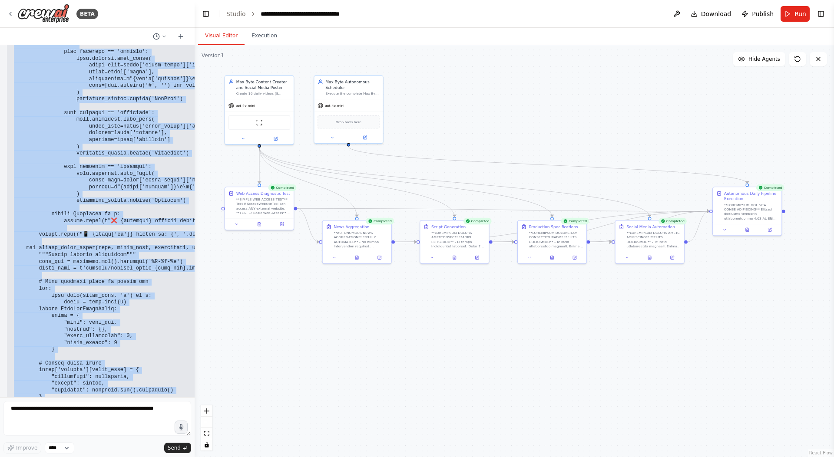
drag, startPoint x: 14, startPoint y: 82, endPoint x: 89, endPoint y: 288, distance: 218.8
copy code "#!/usr/bin/env python3 """ Max Byte Local Posting Engine Downloads daily conten…"
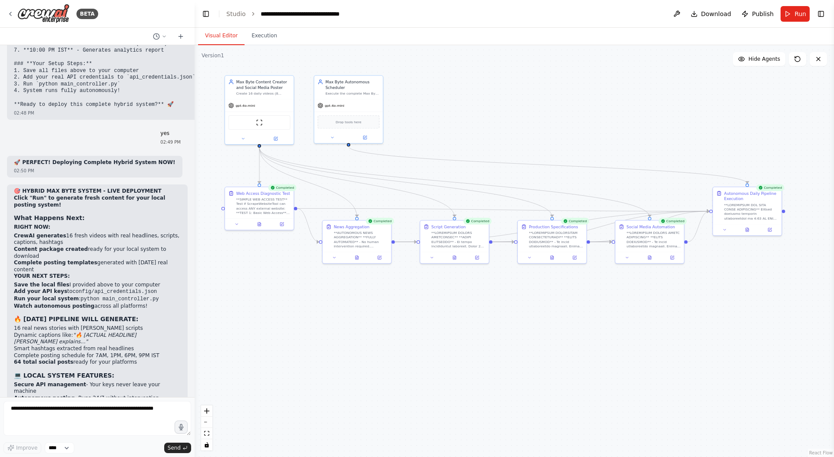
scroll to position [20614, 0]
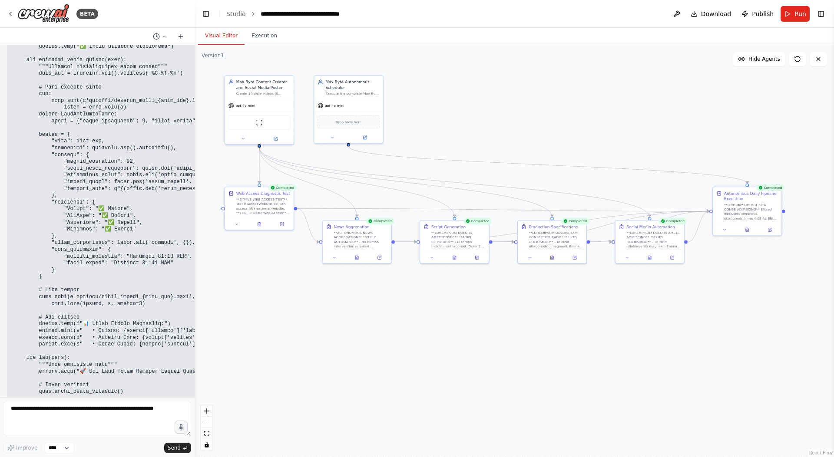
scroll to position [23585, 0]
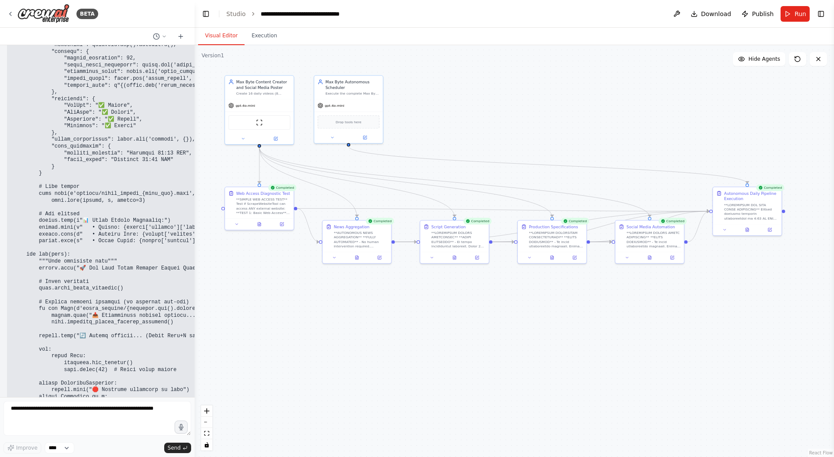
drag, startPoint x: 15, startPoint y: 201, endPoint x: 150, endPoint y: 192, distance: 135.0
copy code """" Loremi Dolor SIT Ametconsecte adi Eli Sedd Eiusmod tempori ut LabOre, EtdOl…"
click at [67, 415] on textarea at bounding box center [97, 418] width 188 height 35
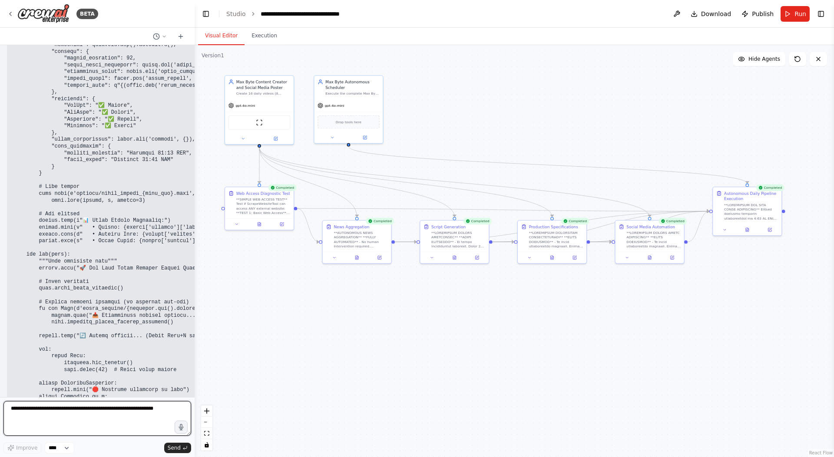
paste textarea "**********"
type textarea "**********"
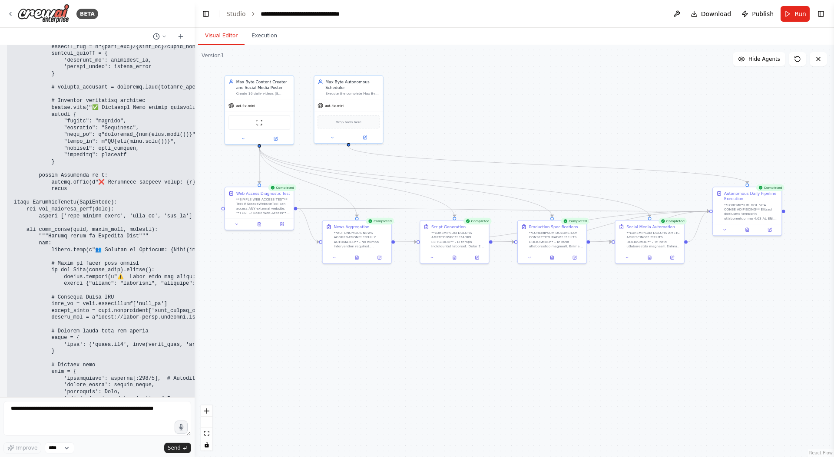
scroll to position [27625, 0]
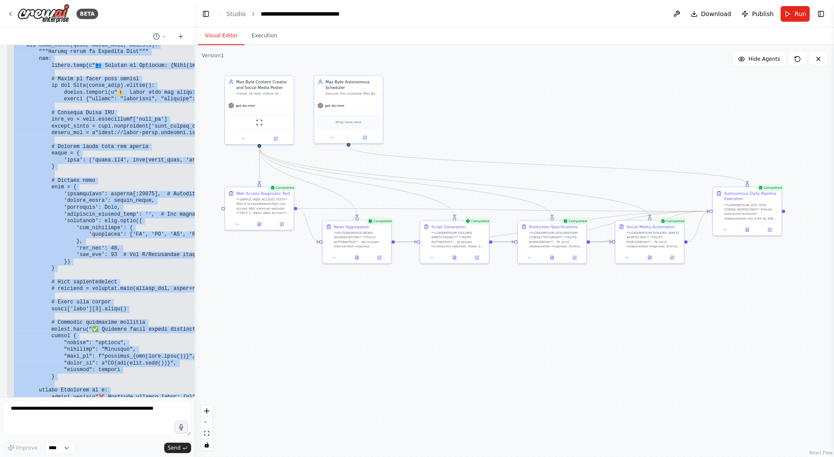
drag, startPoint x: 15, startPoint y: 135, endPoint x: 150, endPoint y: 339, distance: 244.9
copy code """" Loremi Dolor SIT Ametconsecte adi Eli Sedd Eiusmod tempori ut LabOre, EtdOl…"
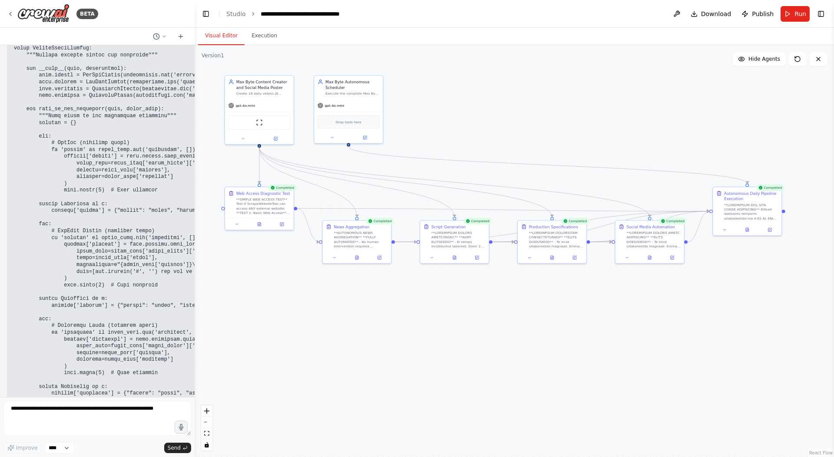
scroll to position [28021, 0]
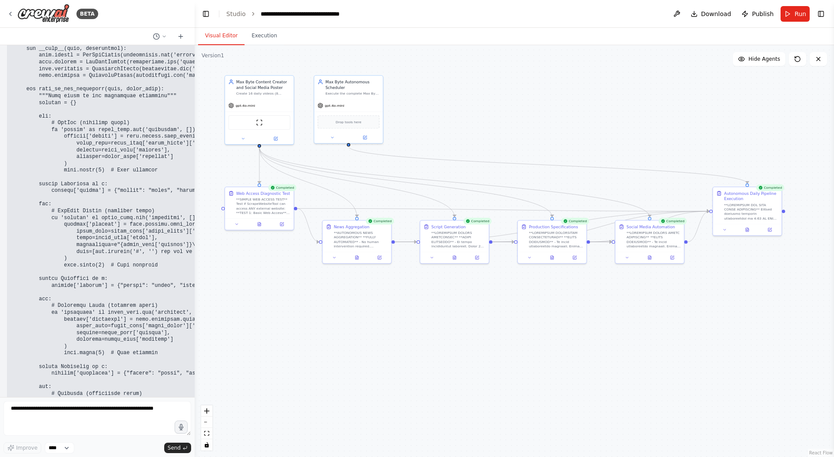
drag, startPoint x: 14, startPoint y: 74, endPoint x: 90, endPoint y: 249, distance: 190.3
copy code "{ "timezone": "Asia/[GEOGRAPHIC_DATA]", "posting_batches": { "07:00": "Morning …"
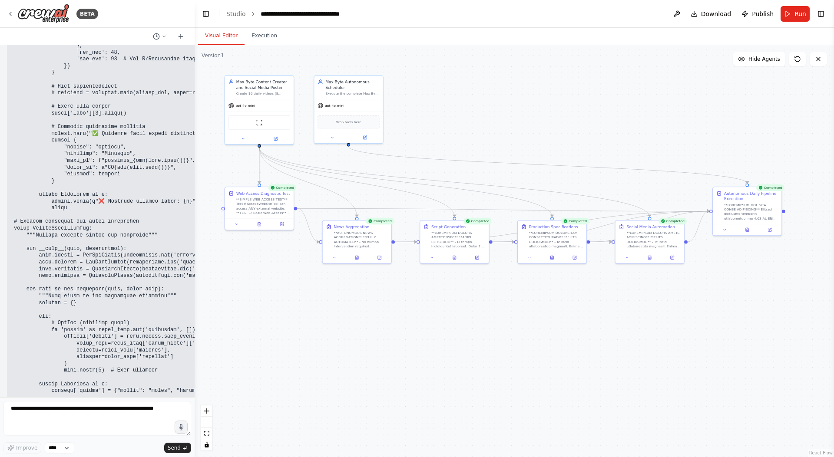
scroll to position [27823, 0]
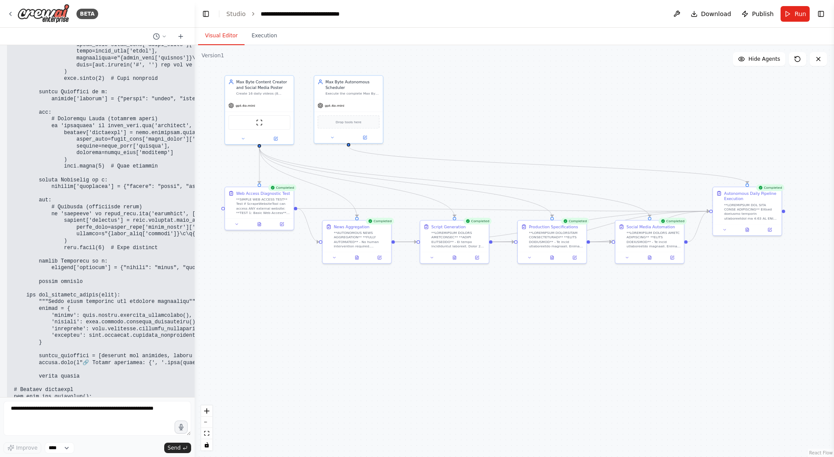
scroll to position [28219, 0]
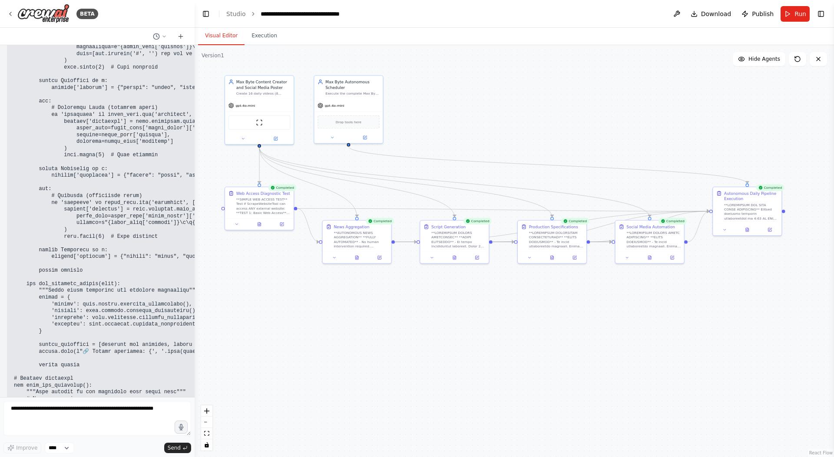
drag, startPoint x: 15, startPoint y: 78, endPoint x: 224, endPoint y: 333, distance: 330.0
copy code "#!/lor/ips/dol sitame2 """ Conse adip elitse doe Tem Inci utlabo etdol magnaal …"
click at [120, 413] on textarea at bounding box center [97, 418] width 188 height 35
paste textarea "**********"
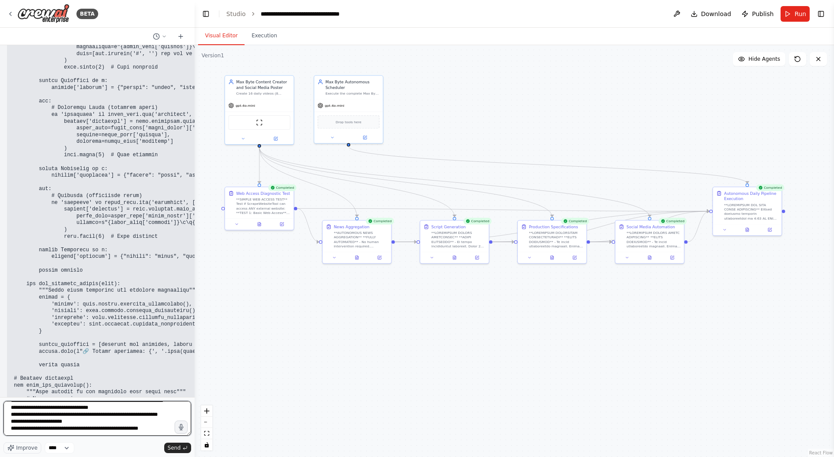
scroll to position [296, 0]
type textarea "**********"
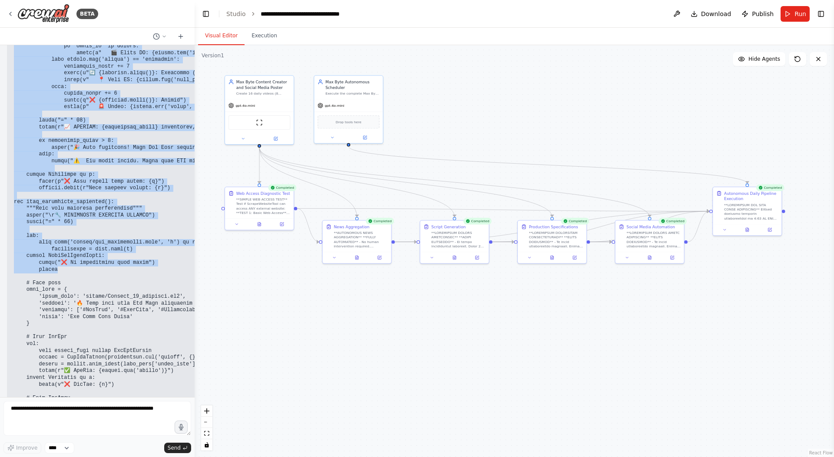
scroll to position [30627, 0]
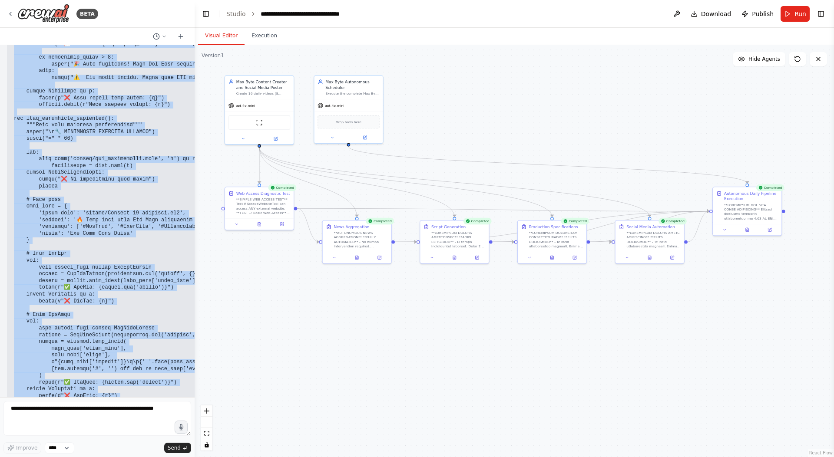
drag, startPoint x: 14, startPoint y: 235, endPoint x: 194, endPoint y: 301, distance: 191.0
click at [194, 301] on pre at bounding box center [330, 159] width 632 height 2053
copy code "#!/lor/ips/dol sitame8 """ Conse adip elitse doe Tem Inci utlabo etdol magnaal …"
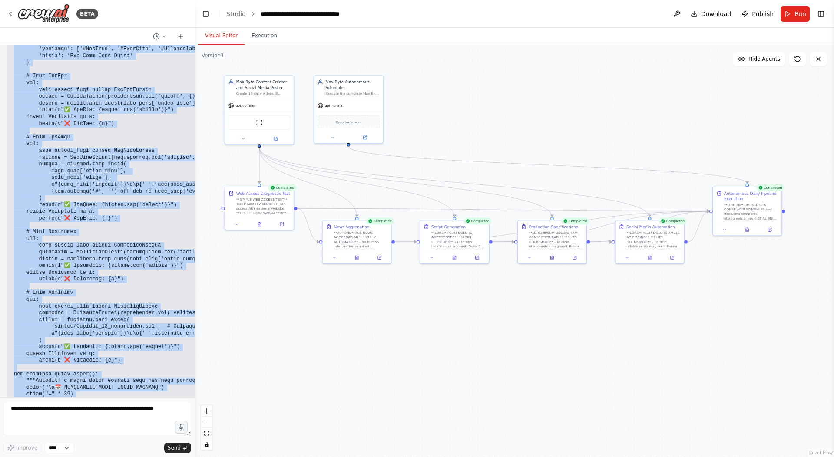
scroll to position [30776, 0]
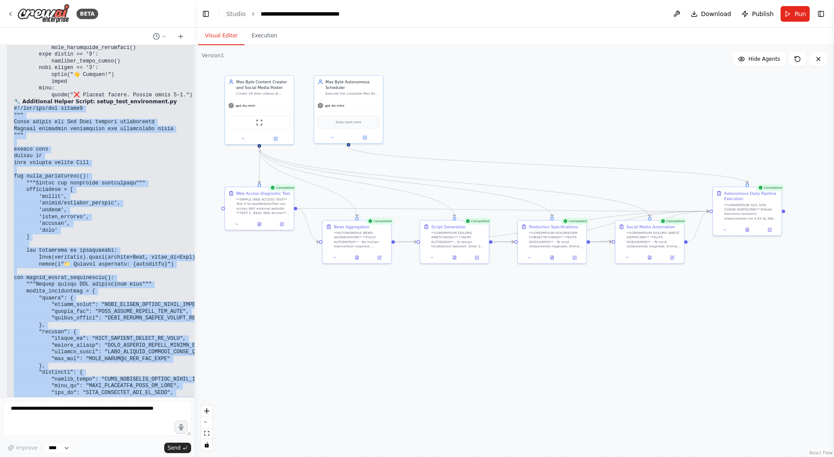
scroll to position [31717, 0]
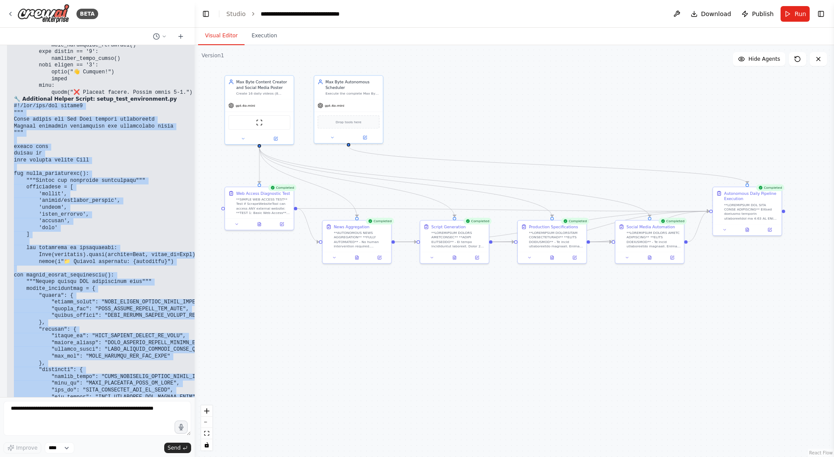
drag, startPoint x: 15, startPoint y: 168, endPoint x: 201, endPoint y: 335, distance: 249.8
copy div "#!/lor/ips/dol sitame5 """ Conse adipis eli Sed Doei tempori utlaboreetd Magnaa…"
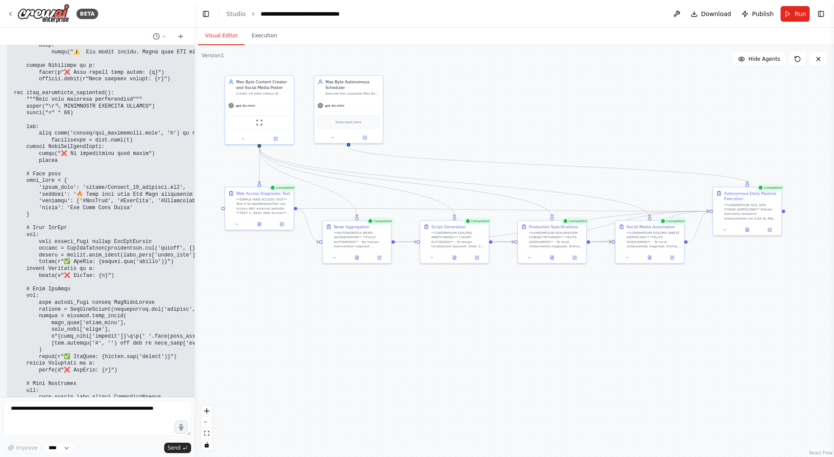
scroll to position [30677, 0]
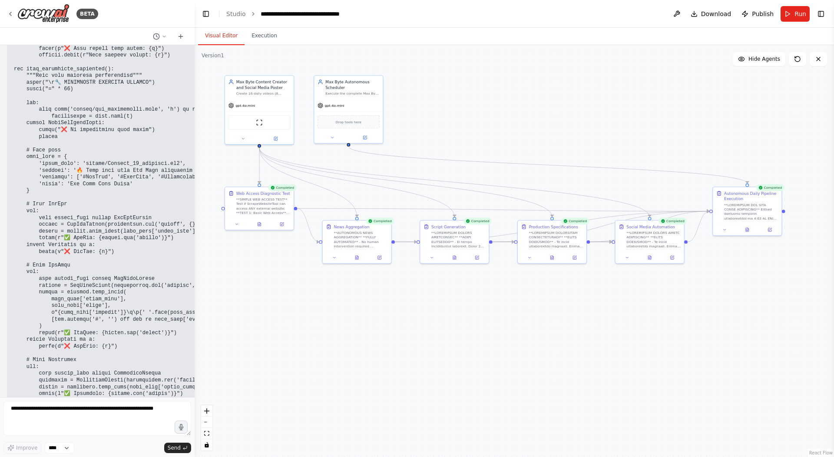
click at [117, 218] on code at bounding box center [330, 110] width 632 height 2052
click at [550, 69] on div ".deletable-edge-delete-btn { width: 20px; height: 20px; border: 0px solid #ffff…" at bounding box center [515, 251] width 640 height 412
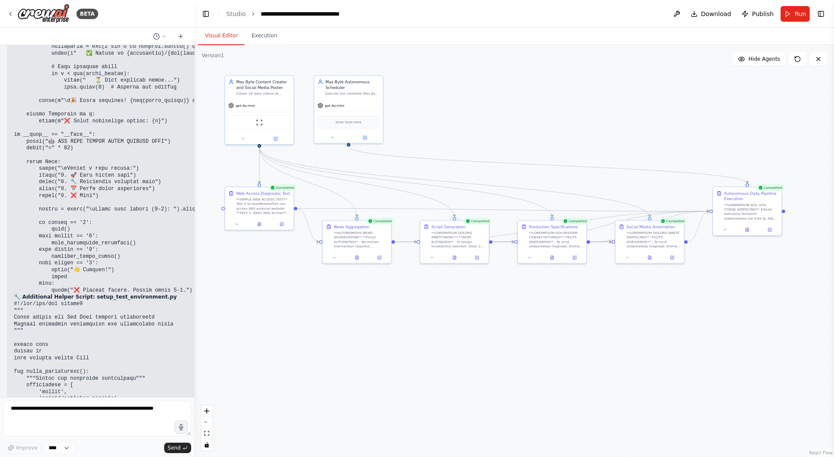
scroll to position [31717, 0]
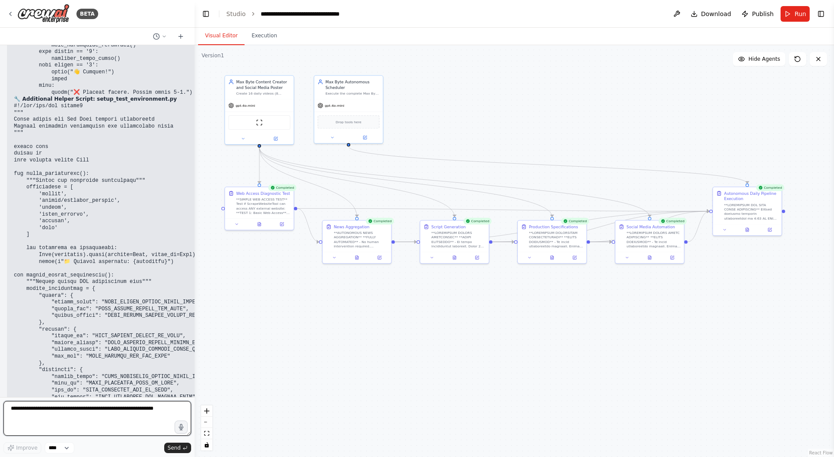
click at [88, 411] on textarea at bounding box center [97, 418] width 188 height 35
type textarea "**********"
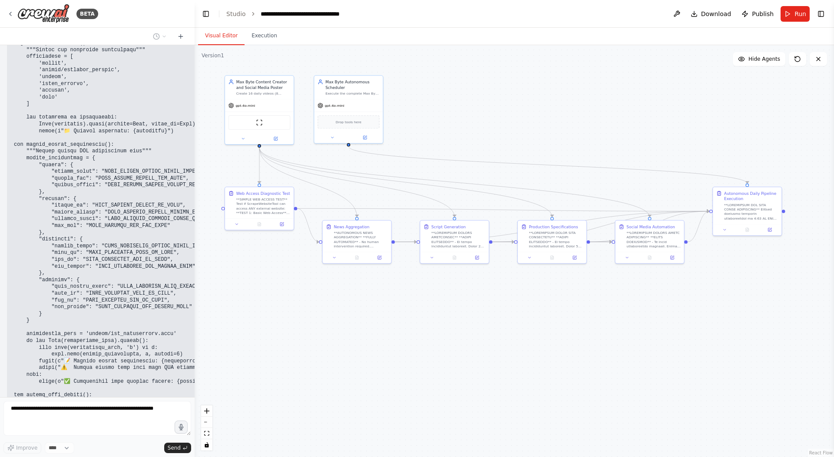
scroll to position [31873, 0]
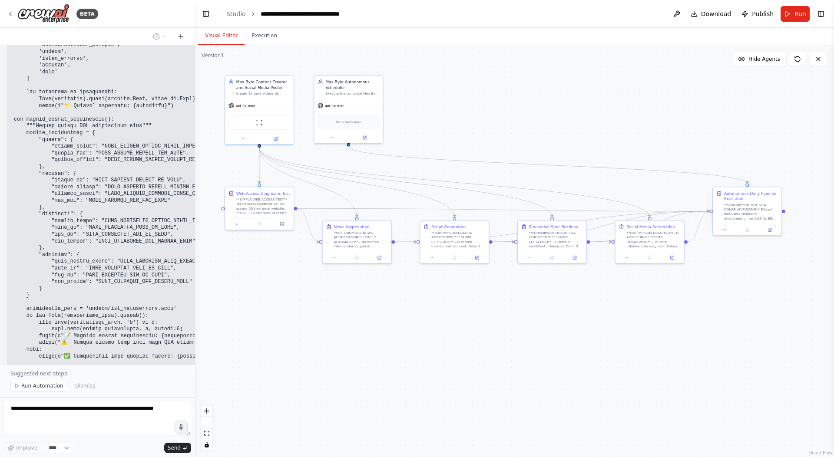
click at [46, 388] on span "Run Automation" at bounding box center [42, 386] width 42 height 7
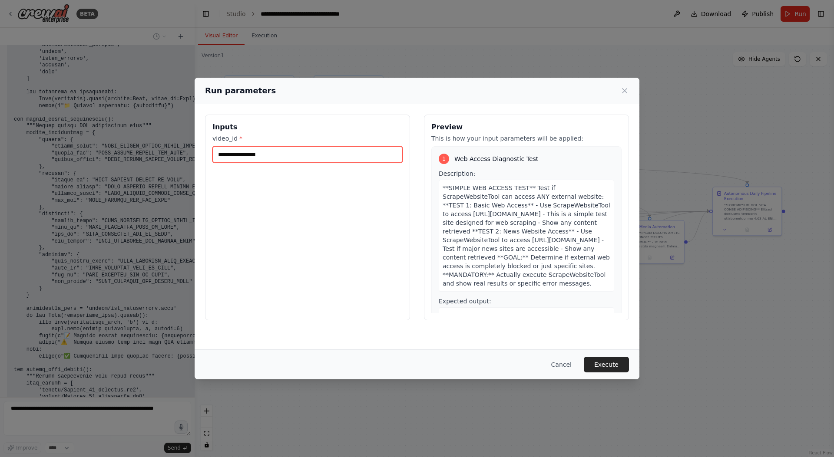
click at [311, 155] on input "video_id *" at bounding box center [307, 154] width 190 height 17
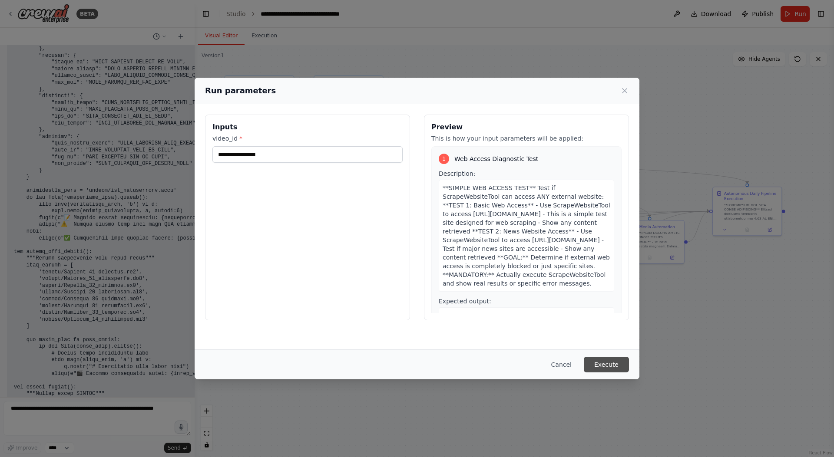
click at [614, 364] on button "Execute" at bounding box center [606, 365] width 45 height 16
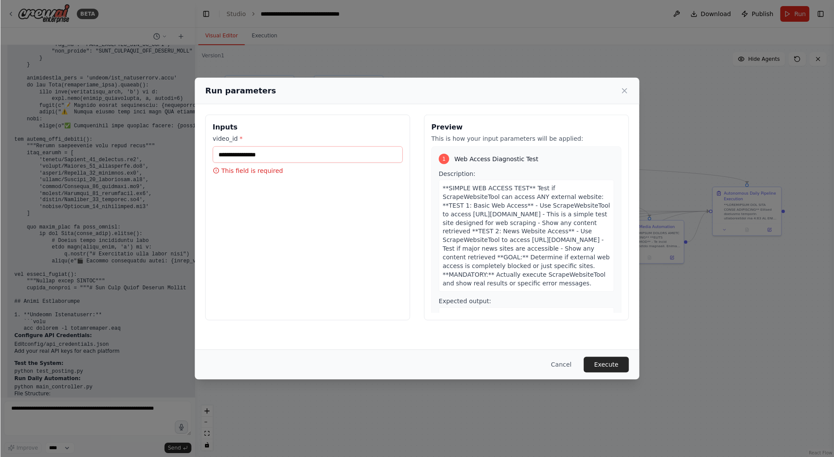
scroll to position [32111, 0]
click at [584, 357] on button "Execute" at bounding box center [606, 365] width 45 height 16
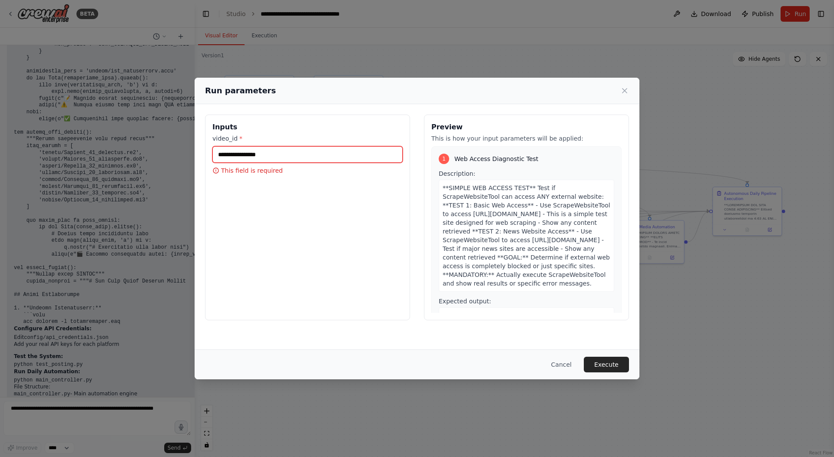
click at [336, 155] on input "video_id *" at bounding box center [307, 154] width 190 height 17
type input "*"
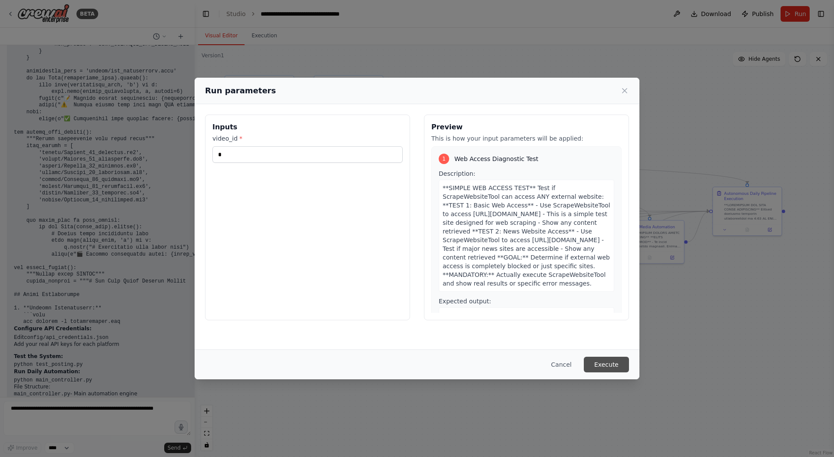
click at [600, 362] on button "Execute" at bounding box center [606, 365] width 45 height 16
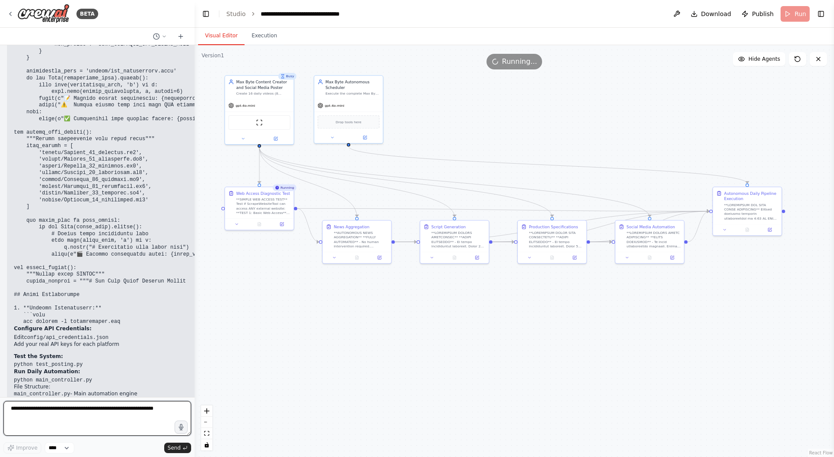
click at [107, 409] on textarea at bounding box center [97, 418] width 188 height 35
type textarea "*"
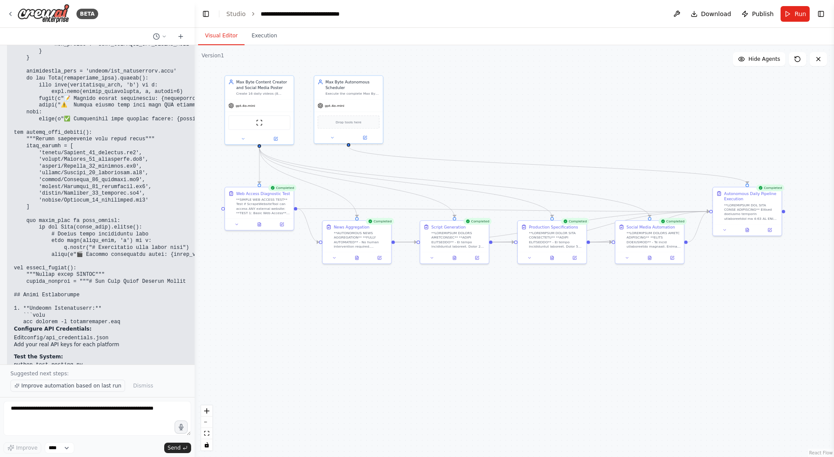
click at [101, 384] on span "Improve automation based on last run" at bounding box center [71, 385] width 100 height 7
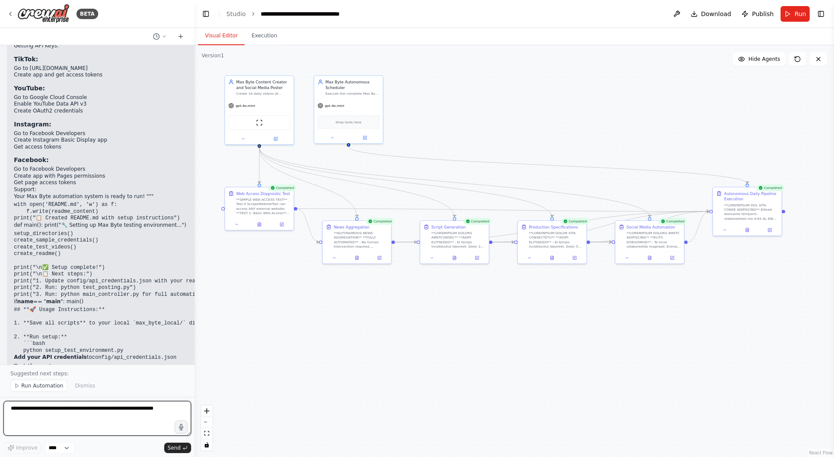
scroll to position [32528, 0]
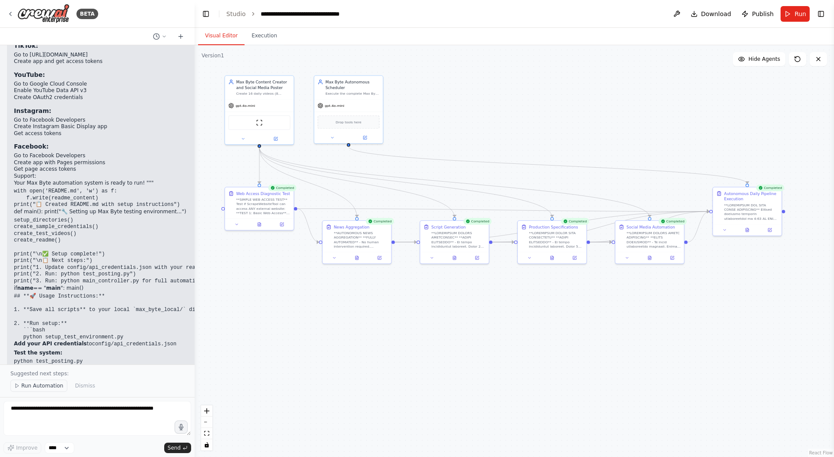
click at [30, 387] on span "Run Automation" at bounding box center [42, 385] width 42 height 7
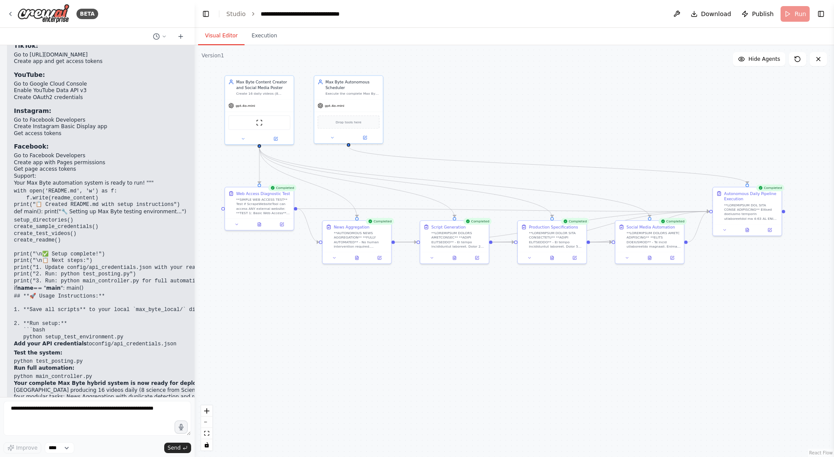
scroll to position [32496, 0]
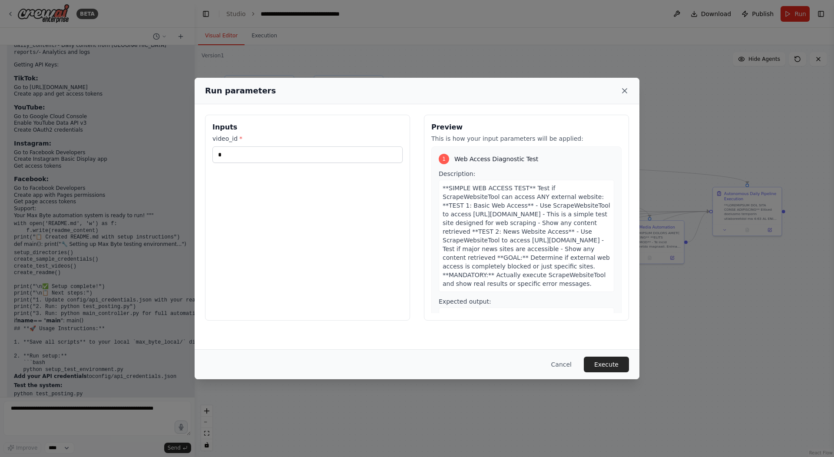
click at [626, 94] on icon at bounding box center [624, 90] width 9 height 9
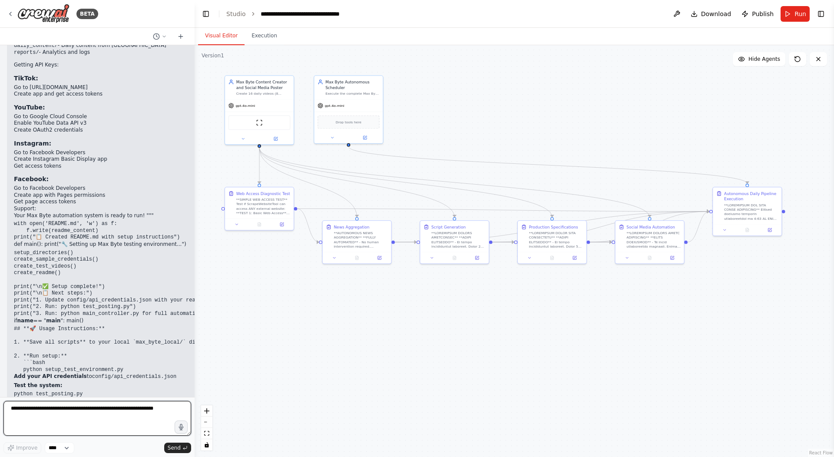
click at [47, 407] on textarea at bounding box center [97, 418] width 188 height 35
type textarea "**********"
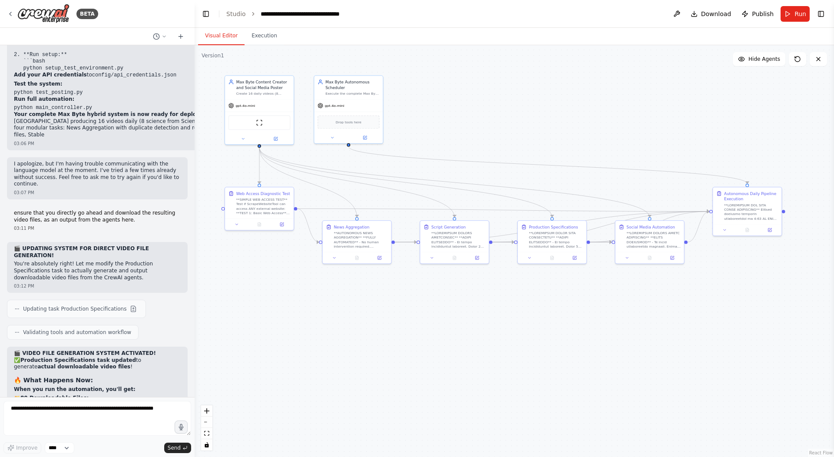
scroll to position [32842, 0]
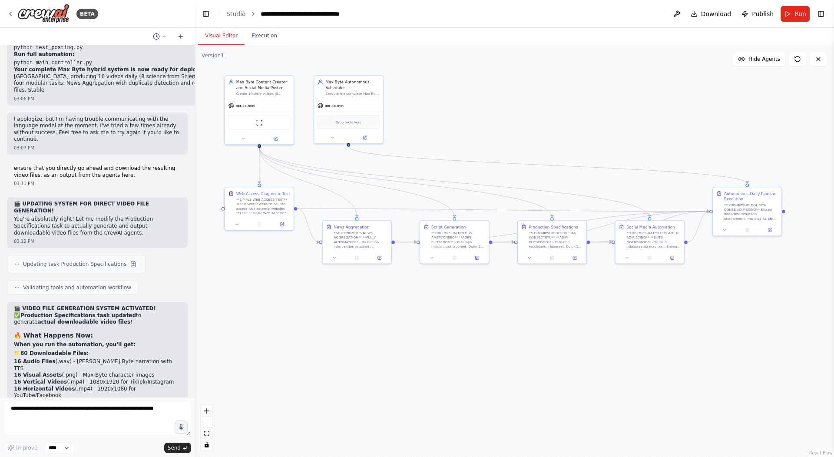
copy code "Science_01"
click at [60, 413] on textarea at bounding box center [97, 418] width 188 height 35
type textarea "**********"
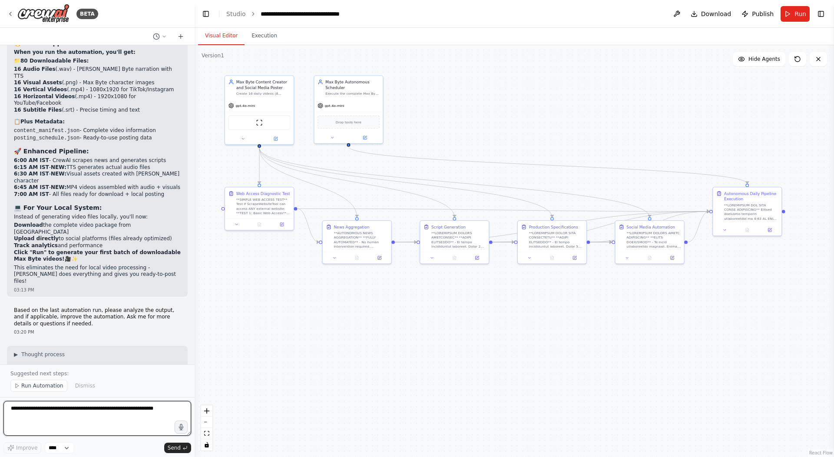
scroll to position [33141, 0]
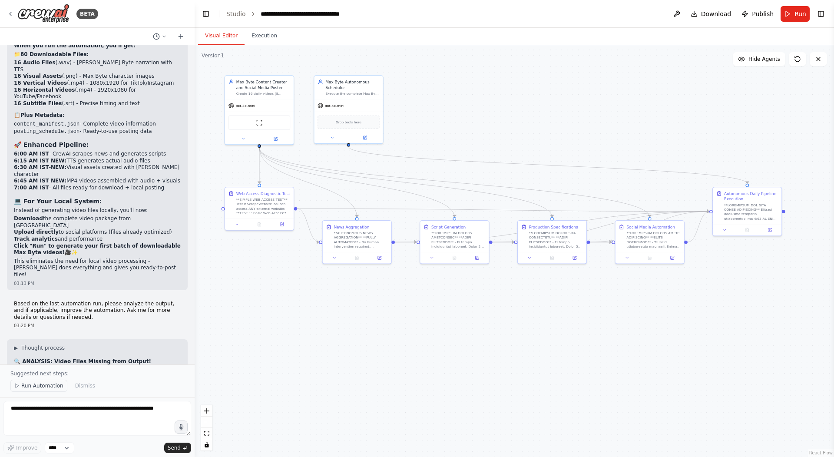
click at [47, 385] on span "Run Automation" at bounding box center [42, 385] width 42 height 7
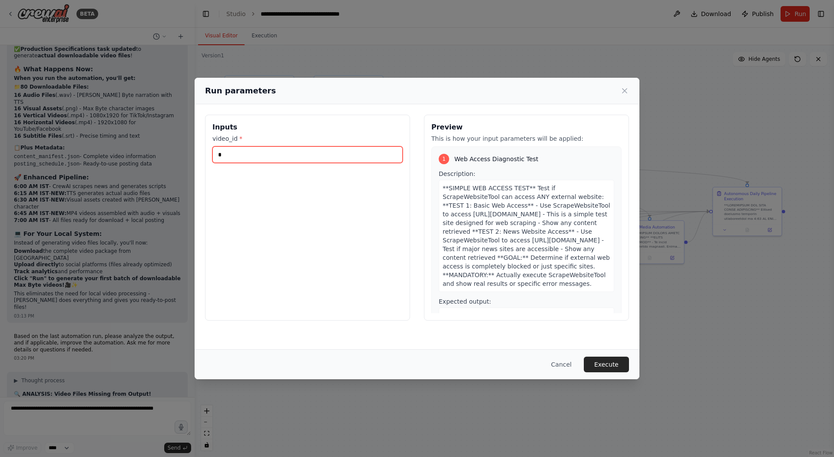
click at [237, 162] on input "*" at bounding box center [307, 154] width 190 height 17
paste input "**********"
type input "**********"
drag, startPoint x: 609, startPoint y: 368, endPoint x: 614, endPoint y: 368, distance: 5.2
click at [609, 368] on button "Execute" at bounding box center [606, 365] width 45 height 16
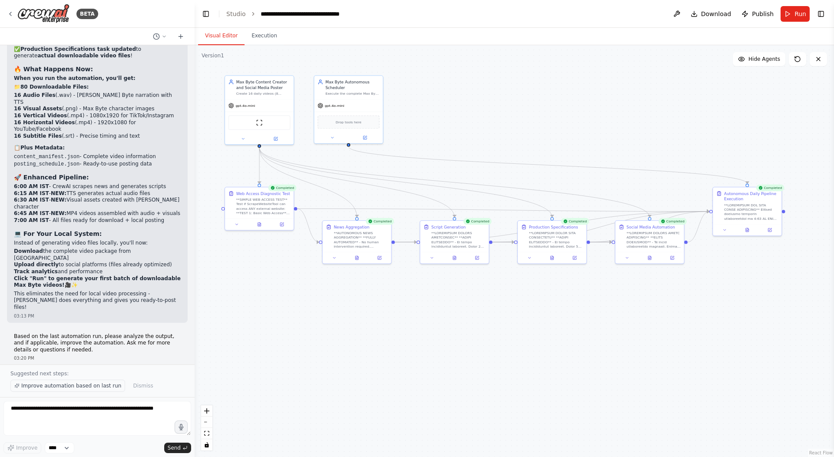
click at [67, 387] on span "Improve automation based on last run" at bounding box center [71, 385] width 100 height 7
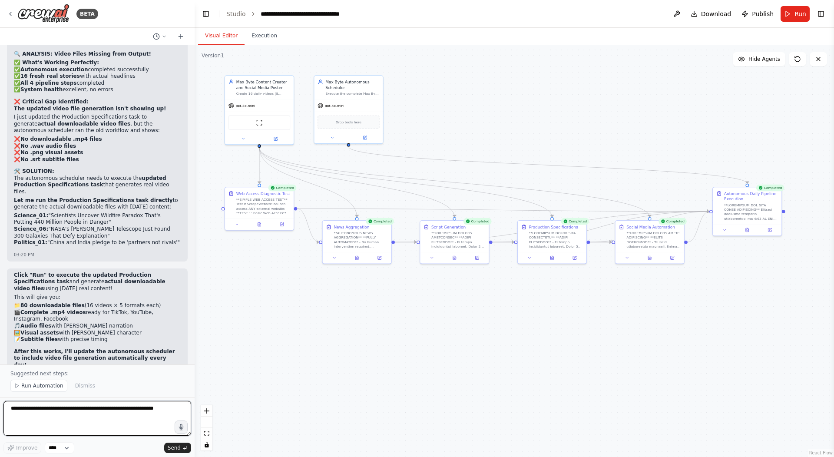
scroll to position [33455, 0]
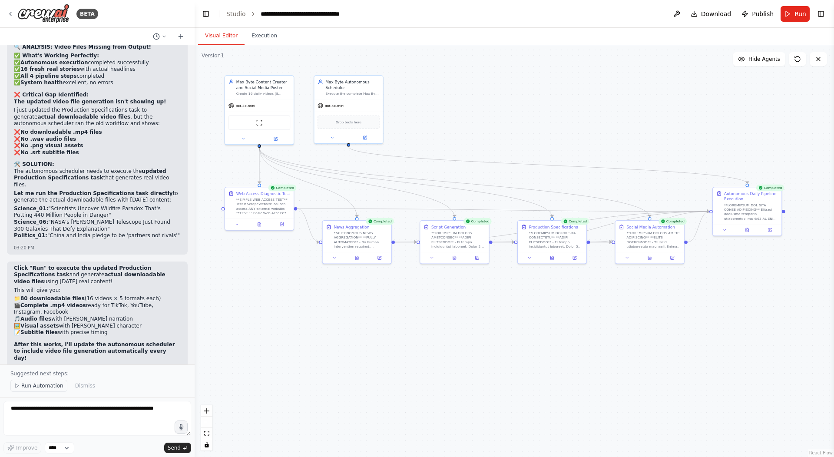
click at [54, 389] on span "Run Automation" at bounding box center [42, 385] width 42 height 7
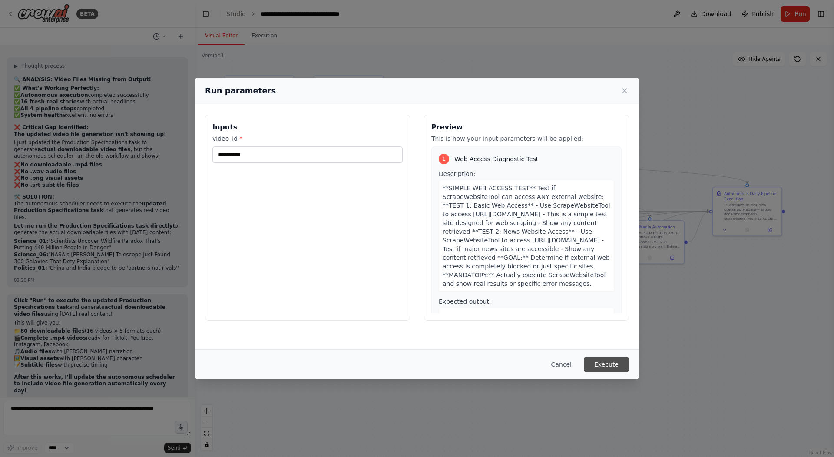
click at [601, 366] on button "Execute" at bounding box center [606, 365] width 45 height 16
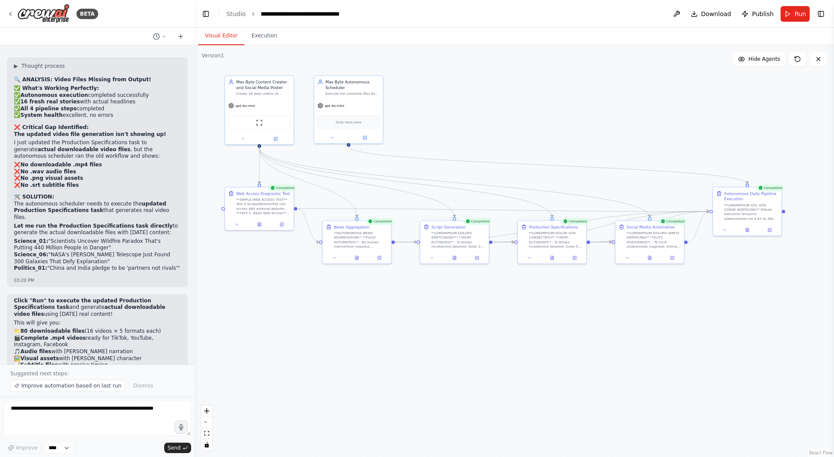
drag, startPoint x: 32, startPoint y: 389, endPoint x: 70, endPoint y: 342, distance: 60.3
click at [32, 388] on span "Improve automation based on last run" at bounding box center [71, 385] width 100 height 7
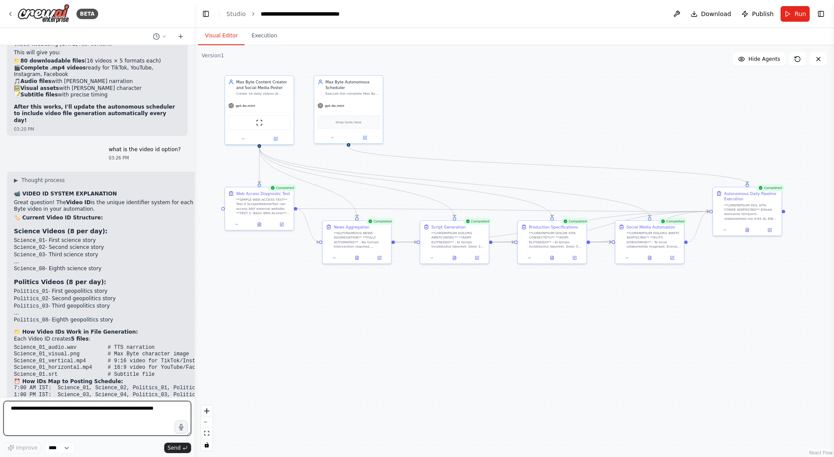
scroll to position [33700, 0]
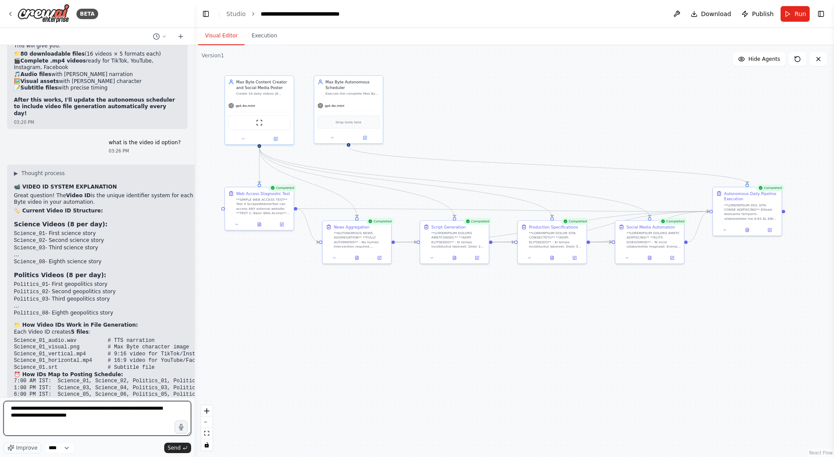
type textarea "**********"
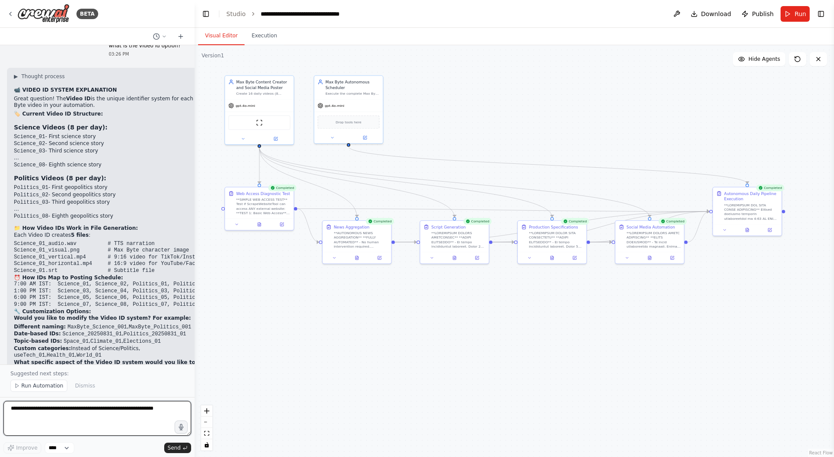
scroll to position [33804, 0]
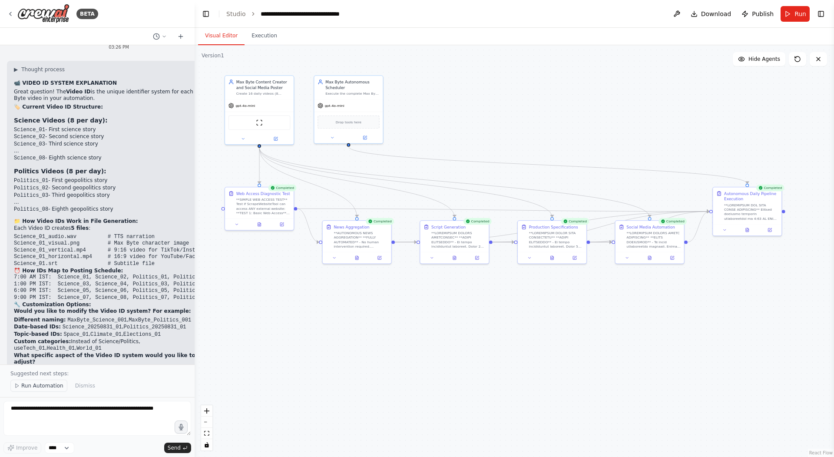
click at [57, 386] on span "Run Automation" at bounding box center [42, 385] width 42 height 7
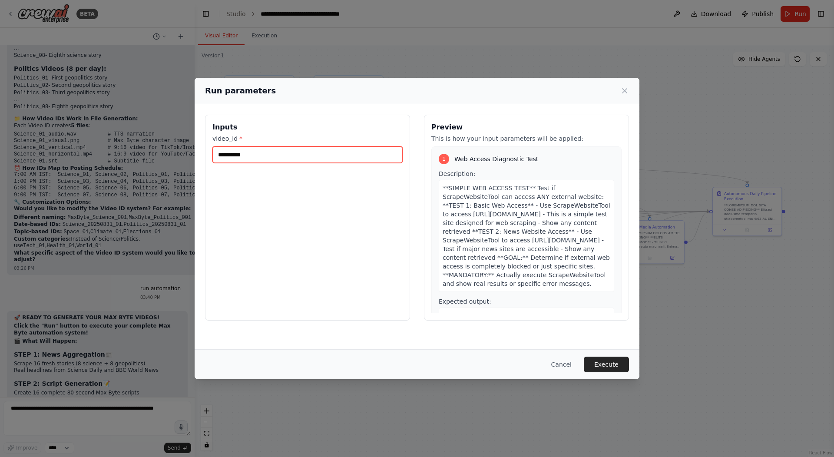
click at [293, 161] on input "**********" at bounding box center [307, 154] width 190 height 17
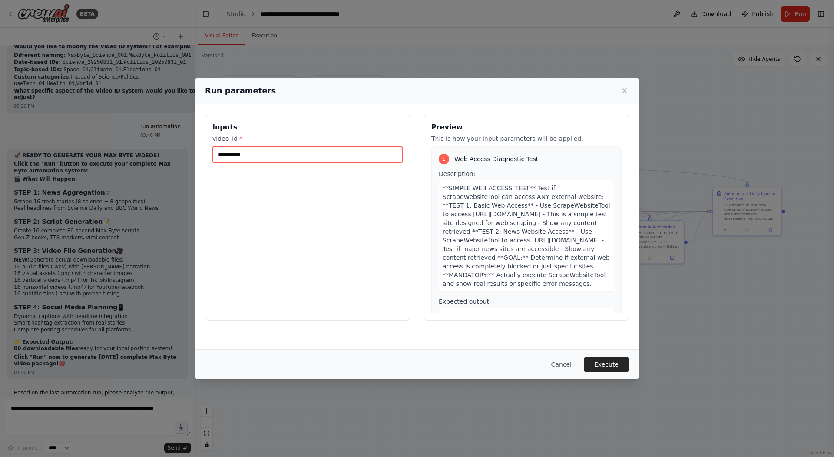
scroll to position [34075, 0]
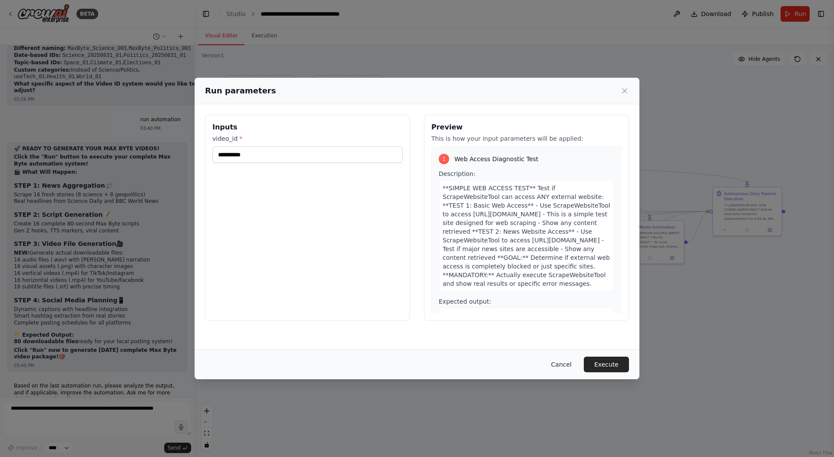
click at [562, 370] on button "Cancel" at bounding box center [561, 365] width 34 height 16
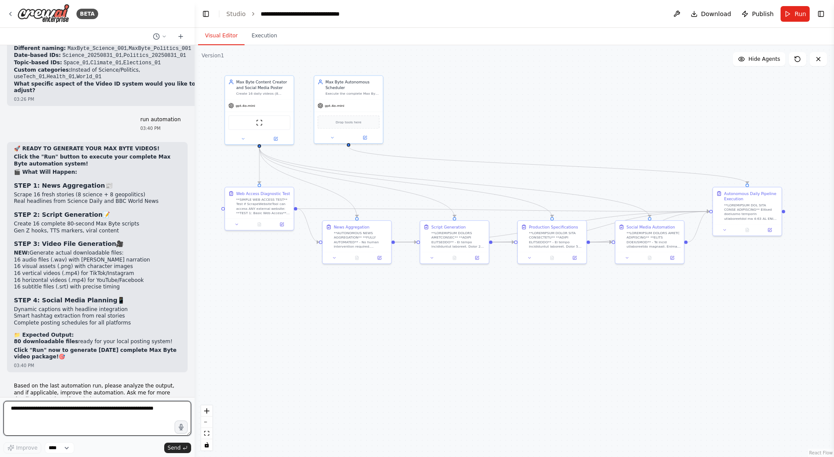
click at [111, 407] on textarea at bounding box center [97, 418] width 188 height 35
type textarea "**********"
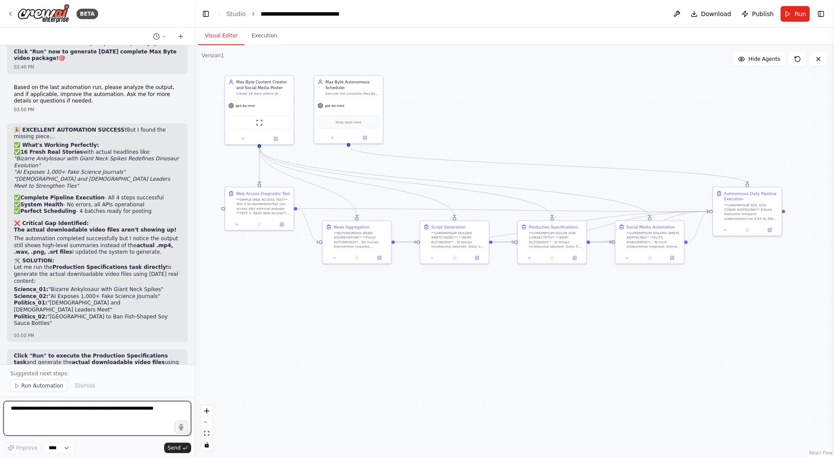
scroll to position [34381, 0]
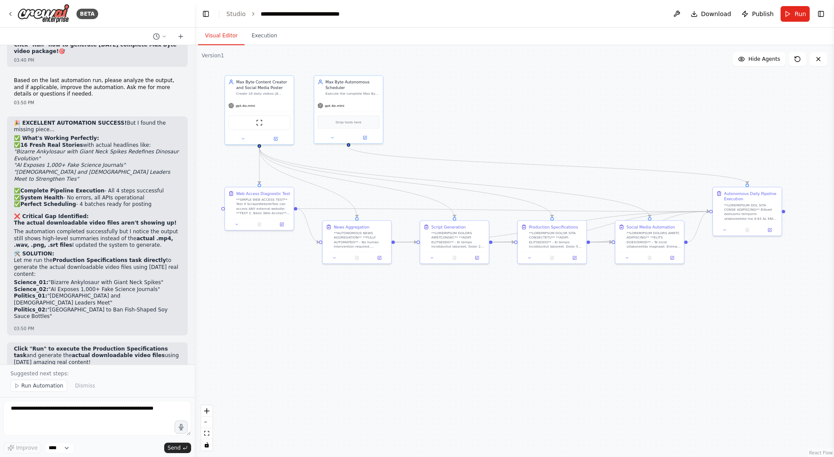
click at [46, 391] on button "Run Automation" at bounding box center [38, 386] width 57 height 12
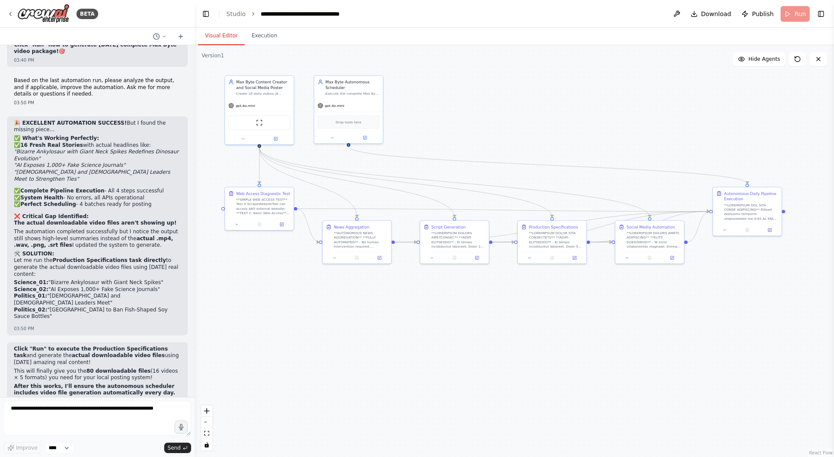
scroll to position [34348, 0]
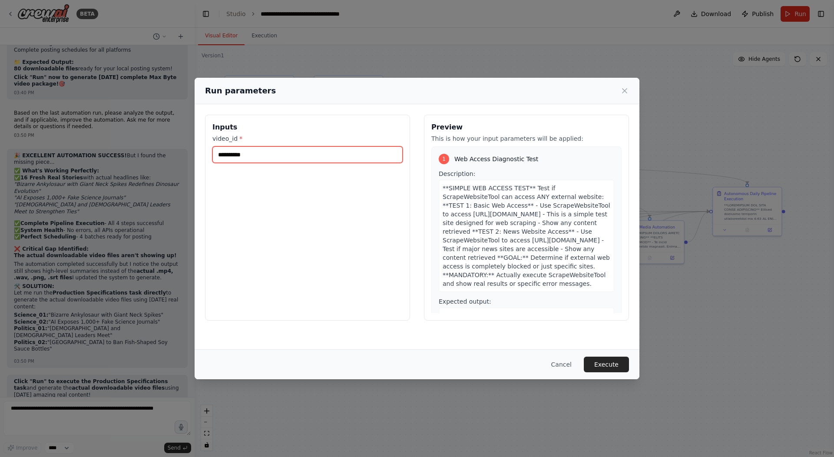
click at [320, 162] on input "**********" at bounding box center [307, 154] width 190 height 17
type input "**********"
click at [568, 366] on button "Cancel" at bounding box center [561, 365] width 34 height 16
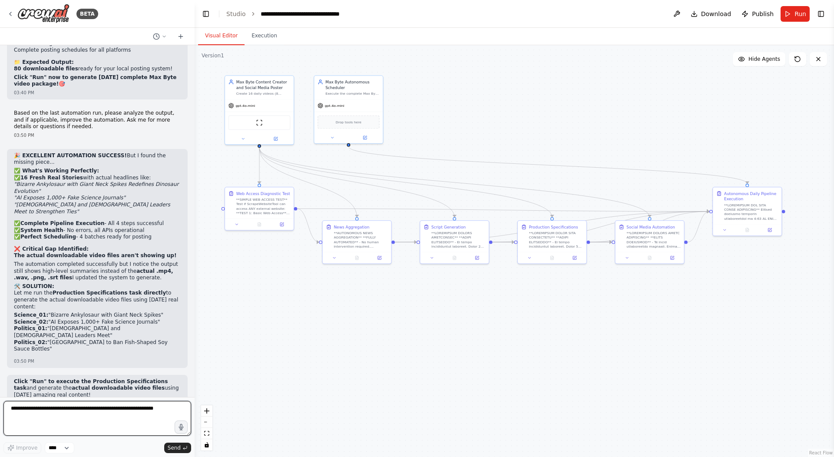
click at [77, 421] on textarea at bounding box center [97, 418] width 188 height 35
type textarea "**********"
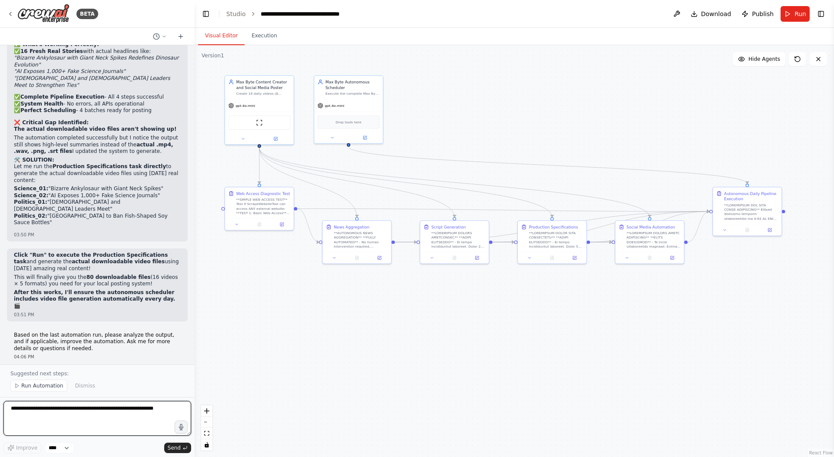
scroll to position [34481, 0]
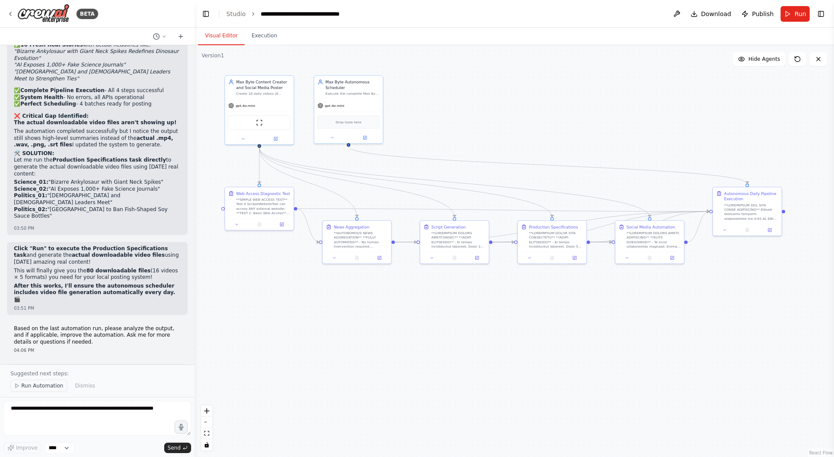
click at [47, 386] on span "Run Automation" at bounding box center [42, 385] width 42 height 7
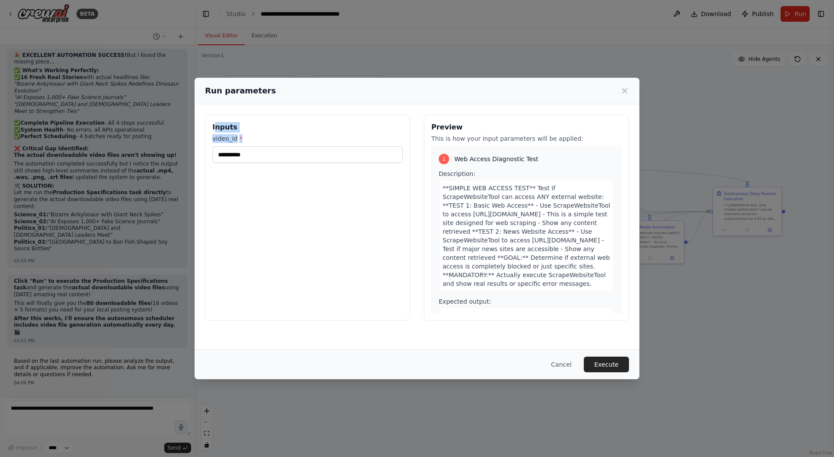
drag, startPoint x: 214, startPoint y: 126, endPoint x: 304, endPoint y: 182, distance: 106.3
click at [304, 182] on div "**********" at bounding box center [307, 218] width 205 height 206
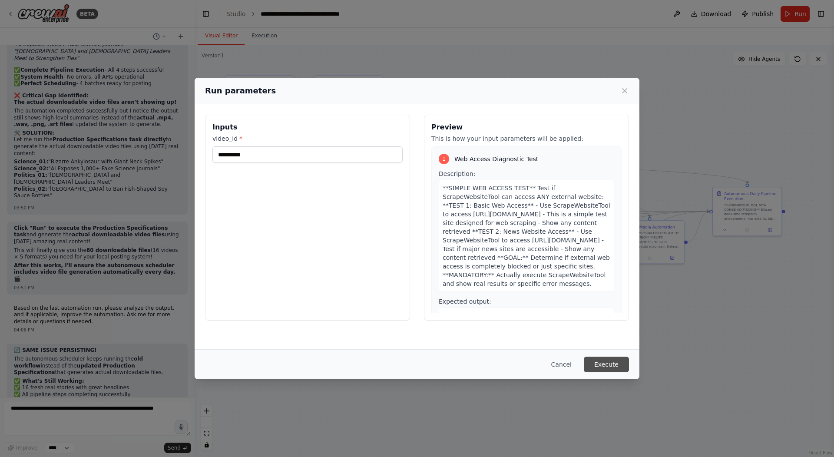
click at [620, 366] on button "Execute" at bounding box center [606, 365] width 45 height 16
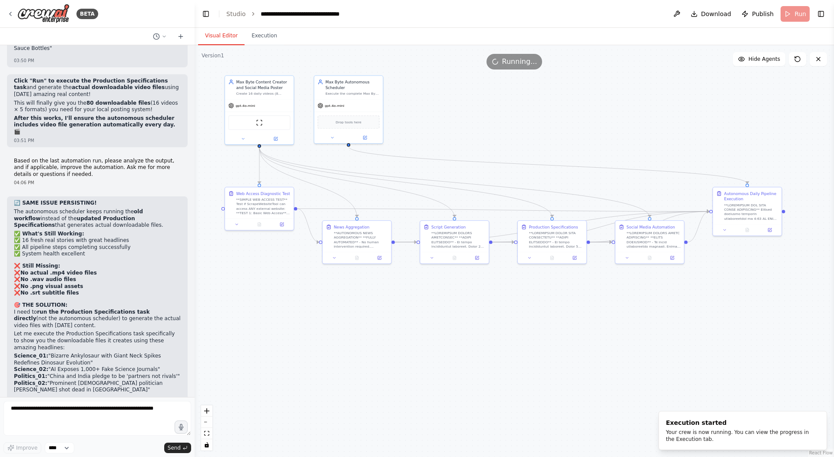
scroll to position [34656, 0]
